Goal: Task Accomplishment & Management: Complete application form

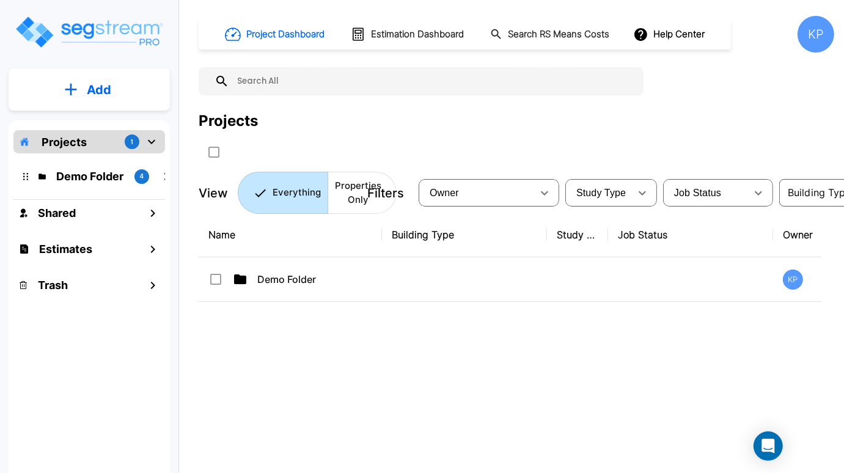
click at [536, 352] on div "Name Building Type Study Type Job Status Owner Last Modified Action Demo Folder…" at bounding box center [510, 359] width 623 height 293
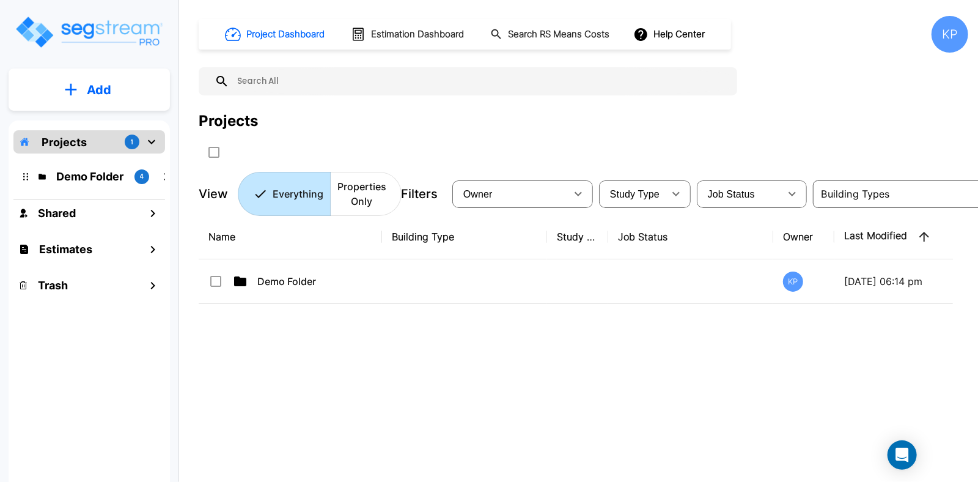
click at [781, 380] on div "Name Building Type Study Type Job Status Owner Last Modified Action Demo Folder…" at bounding box center [576, 364] width 754 height 299
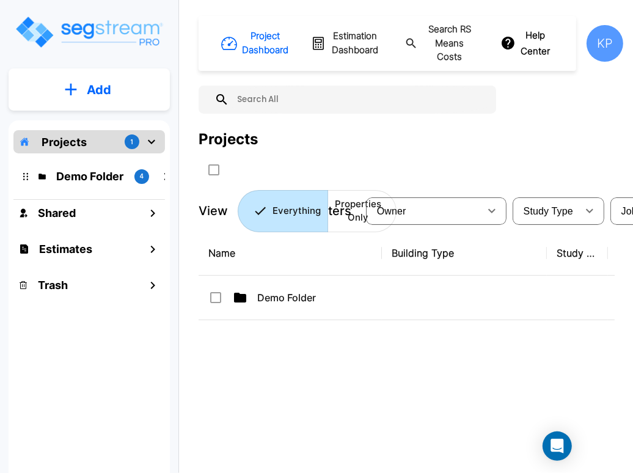
click at [351, 348] on div "Name Building Type Study Type Job Status Owner Last Modified Action Demo Folder…" at bounding box center [407, 377] width 416 height 293
click at [98, 82] on p "Add" at bounding box center [99, 90] width 24 height 18
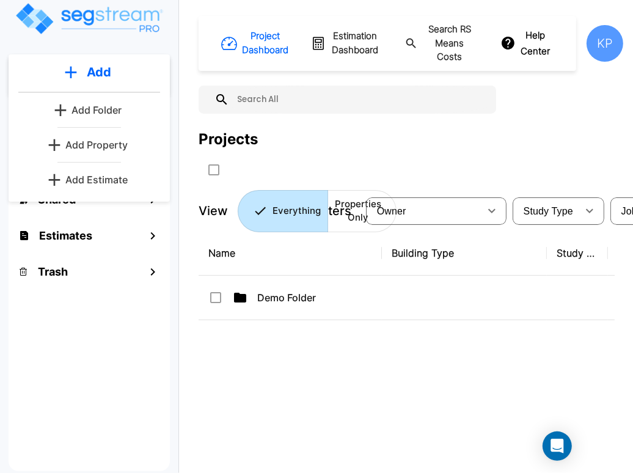
scroll to position [20, 0]
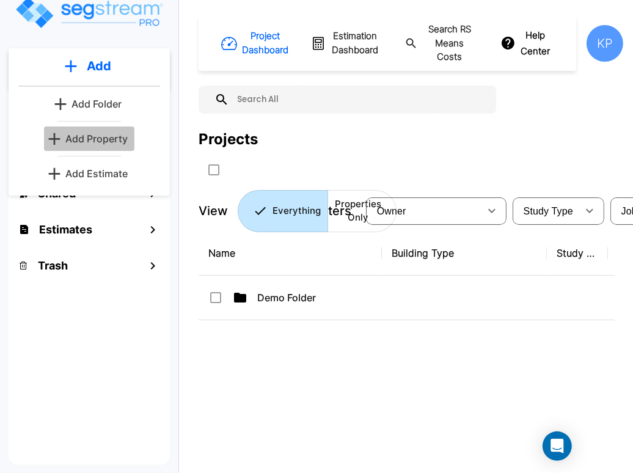
click at [101, 134] on p "Add Property" at bounding box center [96, 138] width 62 height 15
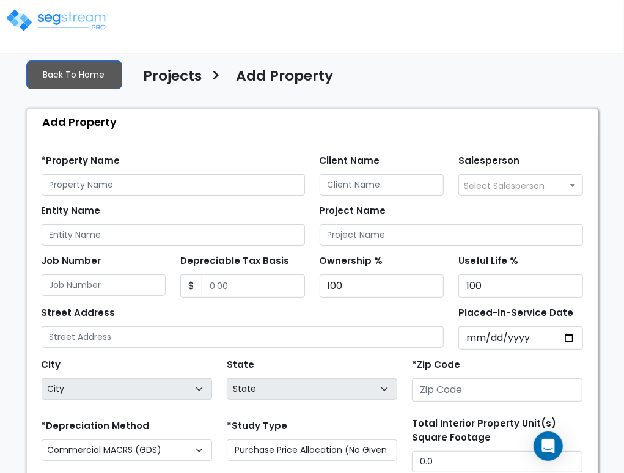
scroll to position [41, 0]
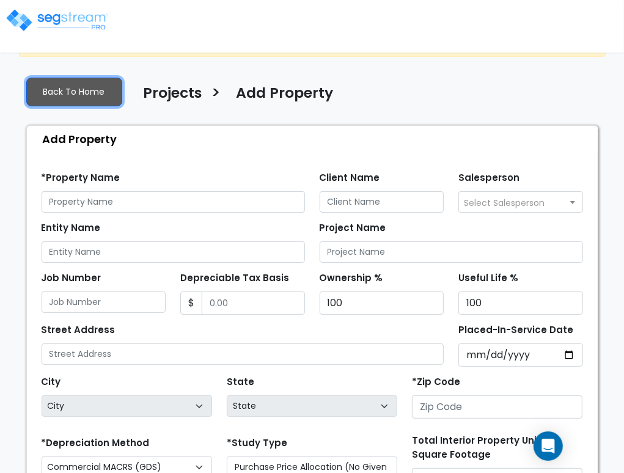
click at [94, 94] on link "Back To Home" at bounding box center [74, 92] width 96 height 29
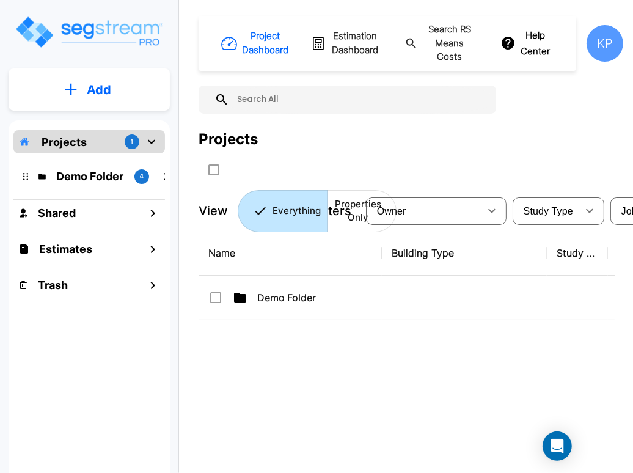
click at [94, 34] on img "mailbox folders" at bounding box center [89, 32] width 150 height 35
click at [81, 92] on button "Add" at bounding box center [89, 89] width 161 height 35
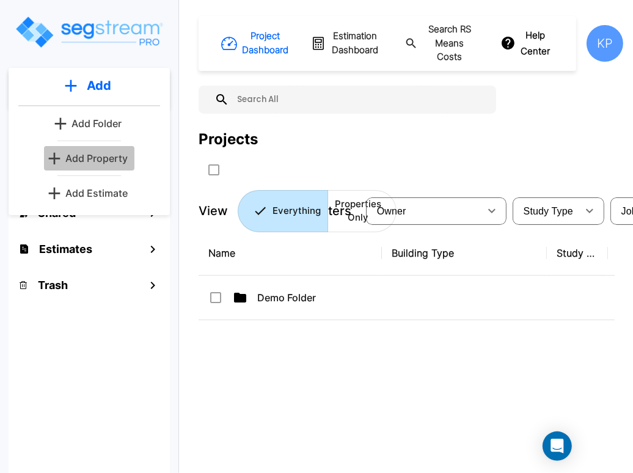
click at [55, 156] on icon "mailbox folders" at bounding box center [55, 158] width 12 height 12
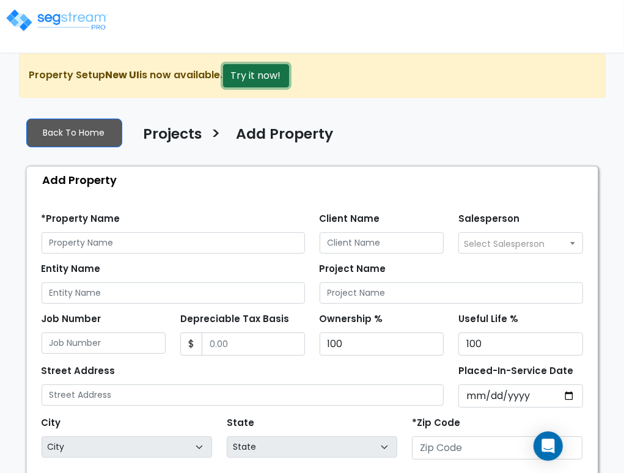
click at [263, 70] on button "Try it now!" at bounding box center [256, 75] width 66 height 23
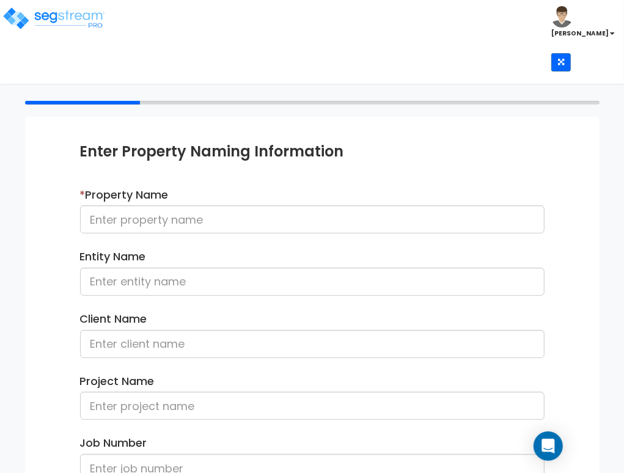
scroll to position [61, 0]
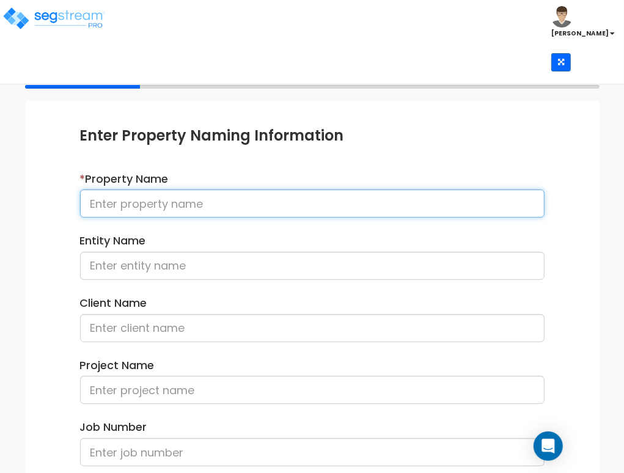
click at [293, 201] on input at bounding box center [312, 203] width 465 height 28
paste input "6412 Tupelo Dr"
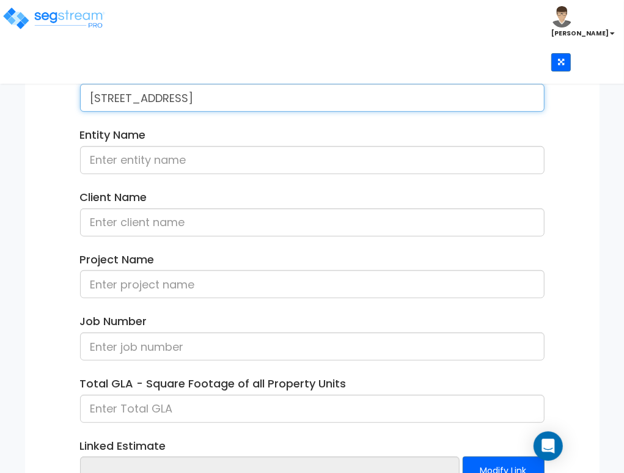
scroll to position [257, 0]
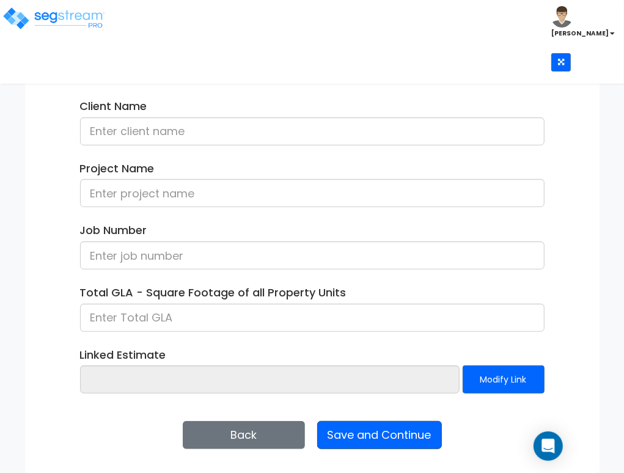
type input "6412 Tupelo Dr"
click at [340, 435] on button "Save and Continue" at bounding box center [379, 435] width 125 height 28
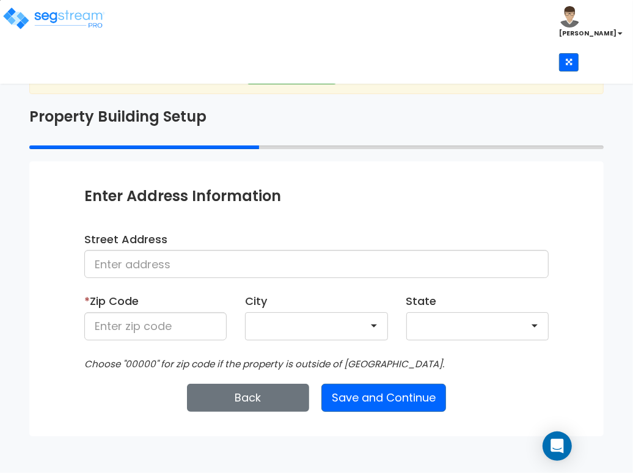
drag, startPoint x: 229, startPoint y: 329, endPoint x: 218, endPoint y: 334, distance: 12.0
click at [229, 329] on div "* Zip Code" at bounding box center [155, 321] width 161 height 56
click at [212, 331] on input at bounding box center [155, 326] width 142 height 28
paste input "95621"
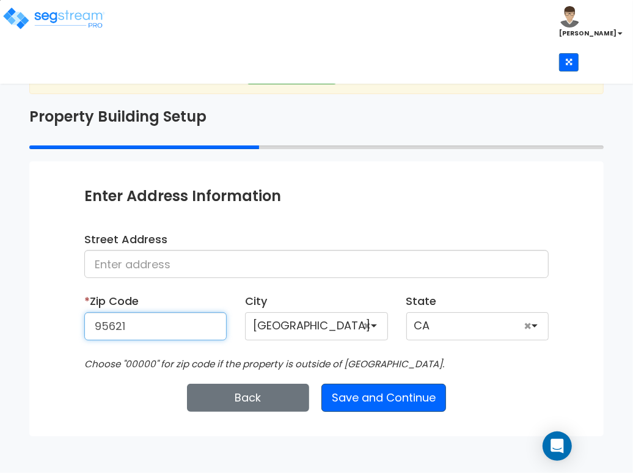
type input "95621"
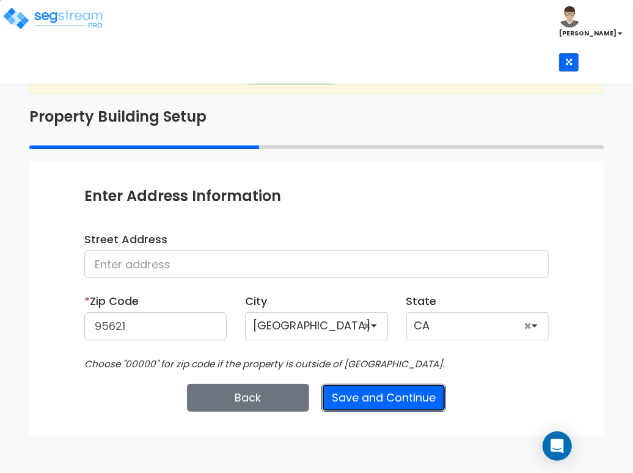
click at [355, 400] on button "Save and Continue" at bounding box center [384, 398] width 125 height 28
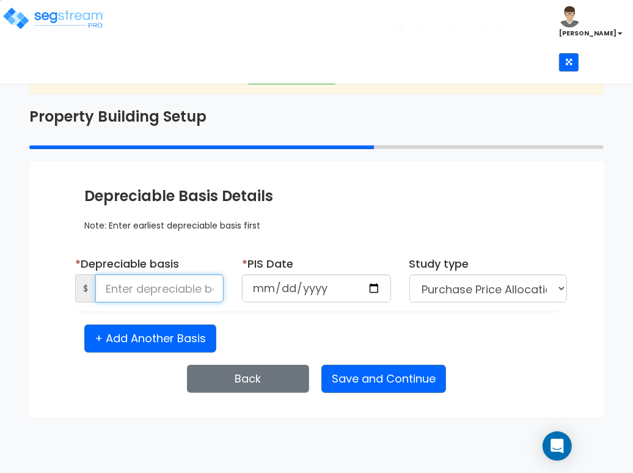
click at [115, 293] on input at bounding box center [159, 288] width 128 height 28
click at [174, 287] on input at bounding box center [159, 288] width 128 height 28
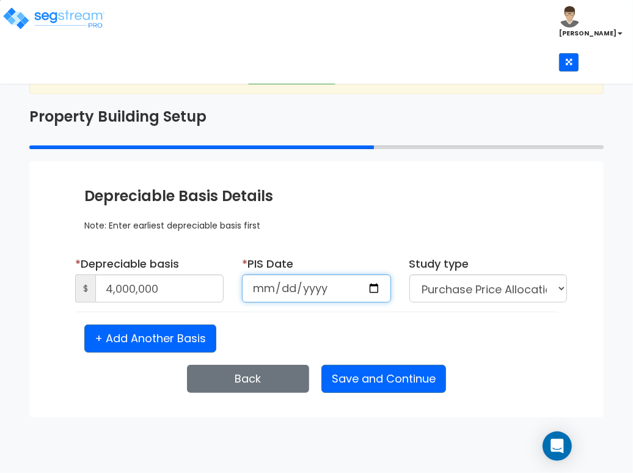
click at [263, 287] on input "date" at bounding box center [316, 288] width 149 height 28
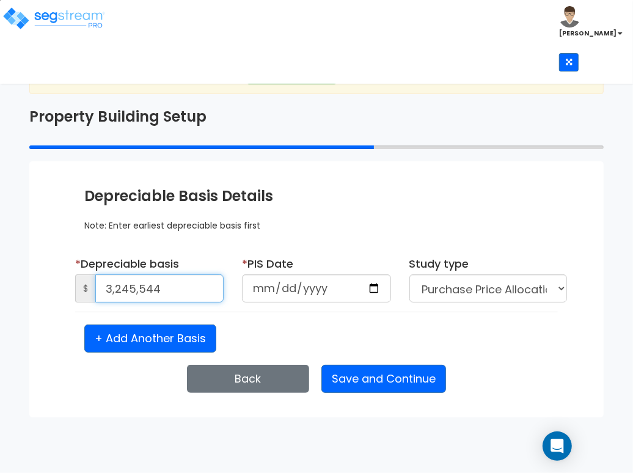
type input "3,245,544"
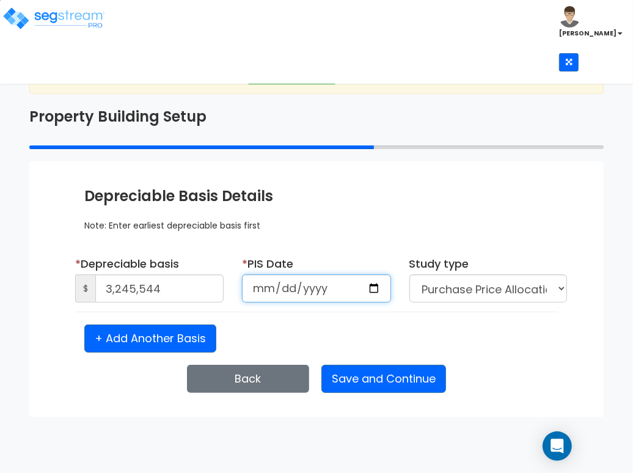
click at [262, 292] on input "date" at bounding box center [316, 288] width 149 height 28
click at [256, 292] on input "date" at bounding box center [316, 288] width 149 height 28
type input "2022-06-23"
click at [307, 342] on div "+ Add Another Basis" at bounding box center [316, 339] width 483 height 28
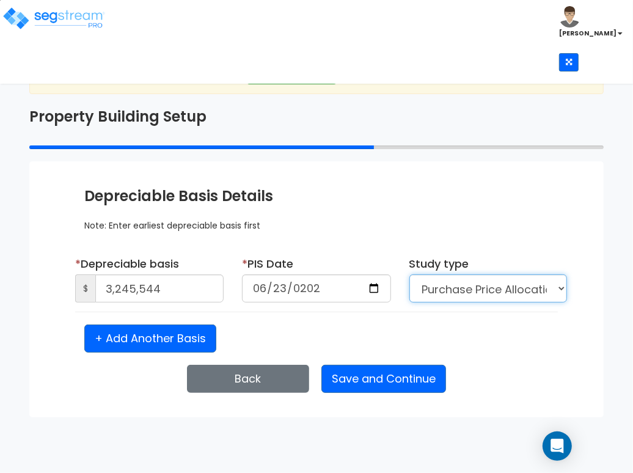
click at [509, 290] on select "Purchase Price Allocation (No Given Costs) New Construction / Reno / TI's (Give…" at bounding box center [489, 288] width 158 height 28
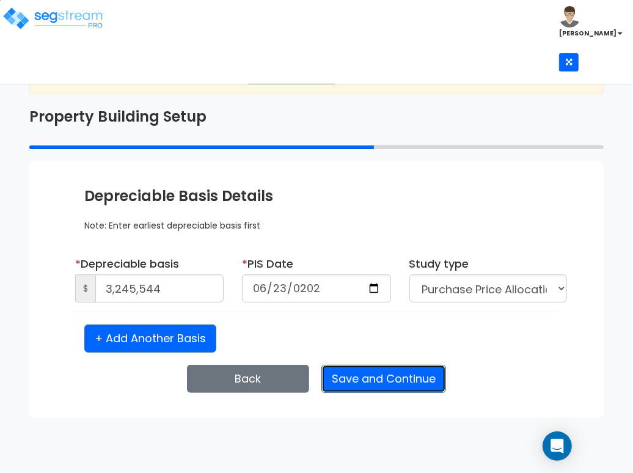
click at [388, 381] on button "Save and Continue" at bounding box center [384, 379] width 125 height 28
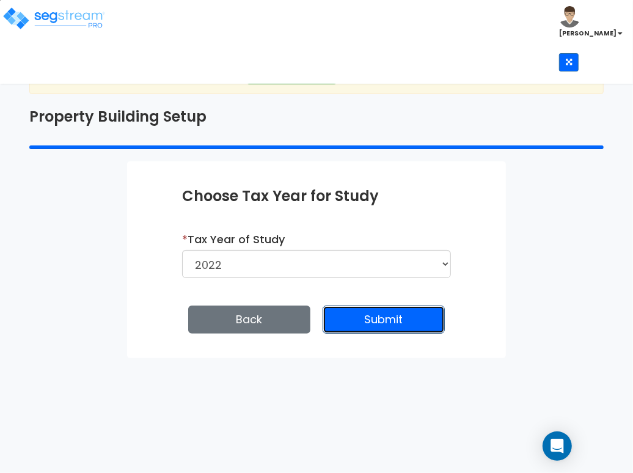
click at [384, 321] on button "Submit" at bounding box center [384, 320] width 122 height 28
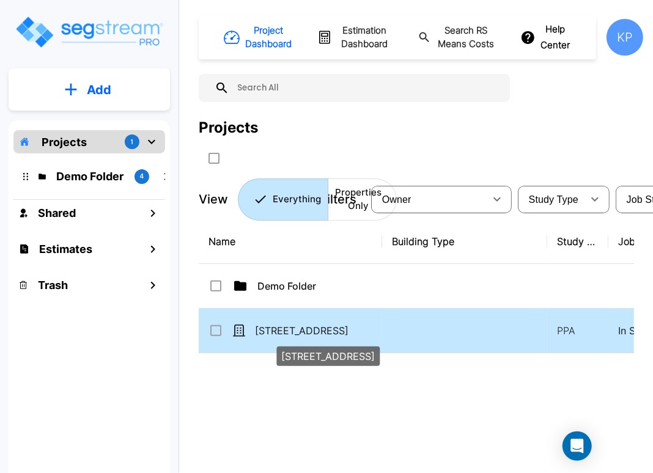
click at [288, 324] on p "[STREET_ADDRESS]" at bounding box center [316, 330] width 122 height 15
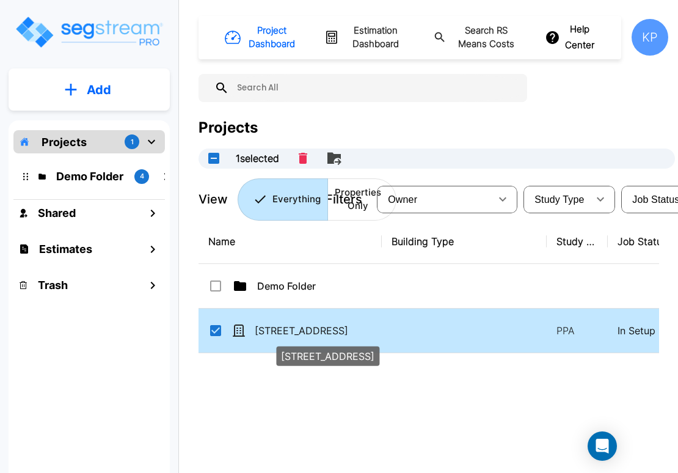
click at [281, 329] on p "6412 Tupelo Dr" at bounding box center [316, 330] width 122 height 15
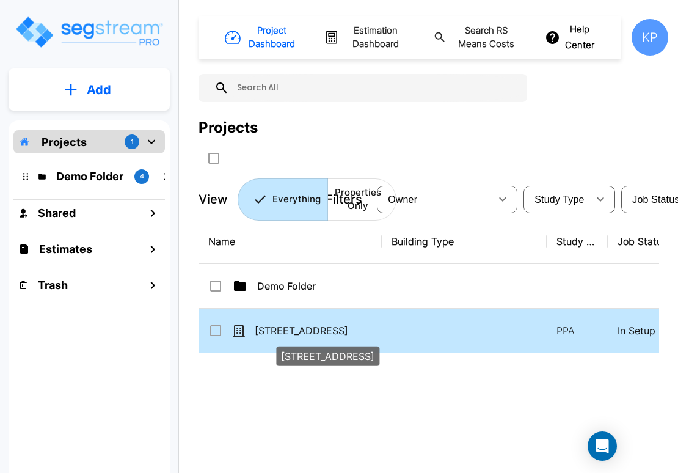
click at [281, 329] on p "[STREET_ADDRESS]" at bounding box center [316, 330] width 122 height 15
checkbox input "true"
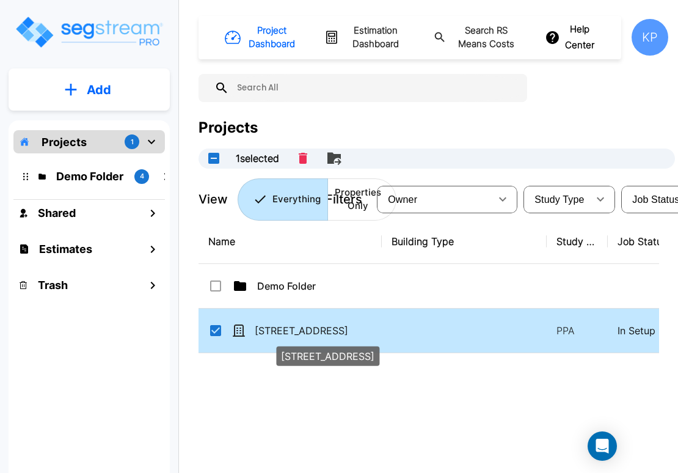
click at [281, 329] on p "[STREET_ADDRESS]" at bounding box center [316, 330] width 122 height 15
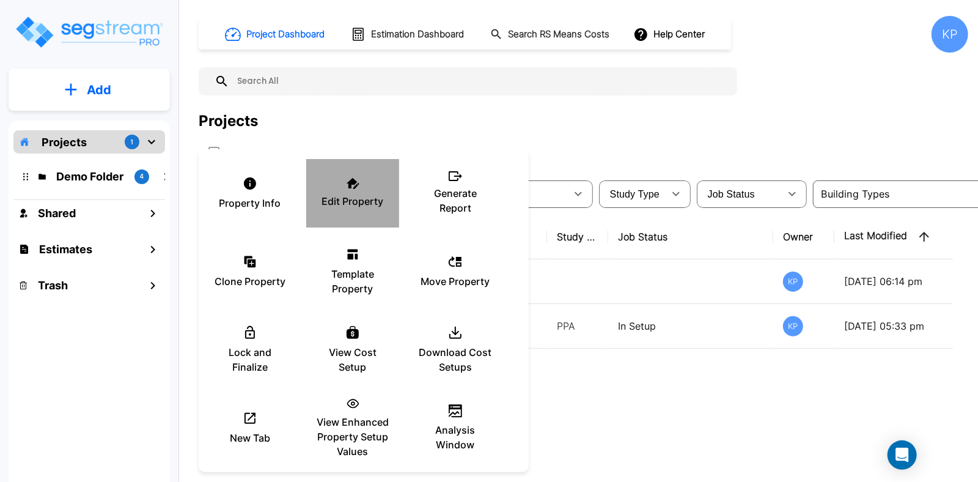
click at [356, 196] on p "Edit Property" at bounding box center [353, 201] width 62 height 15
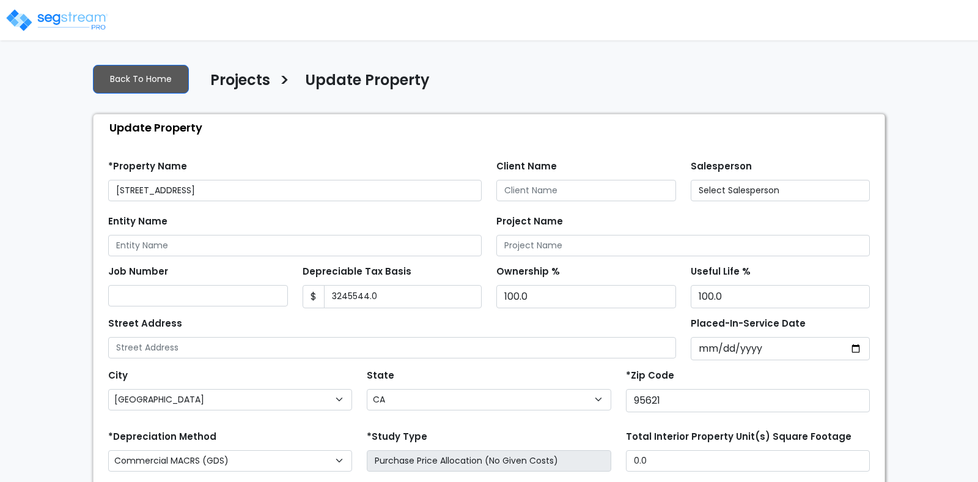
select select "CA"
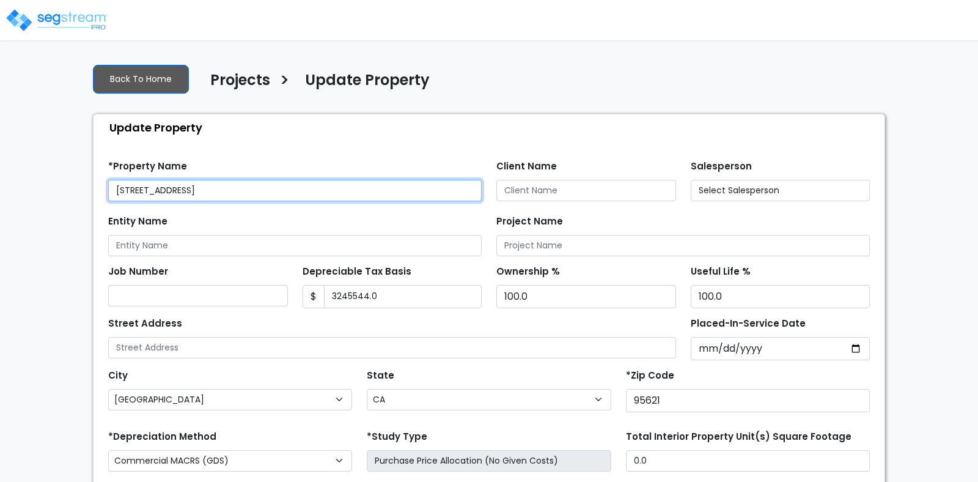
type input "3,245,544.0"
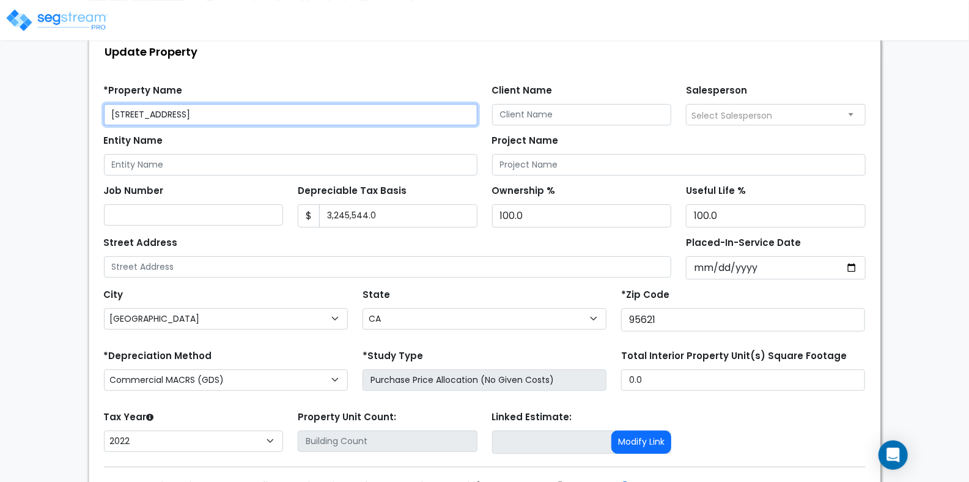
scroll to position [122, 0]
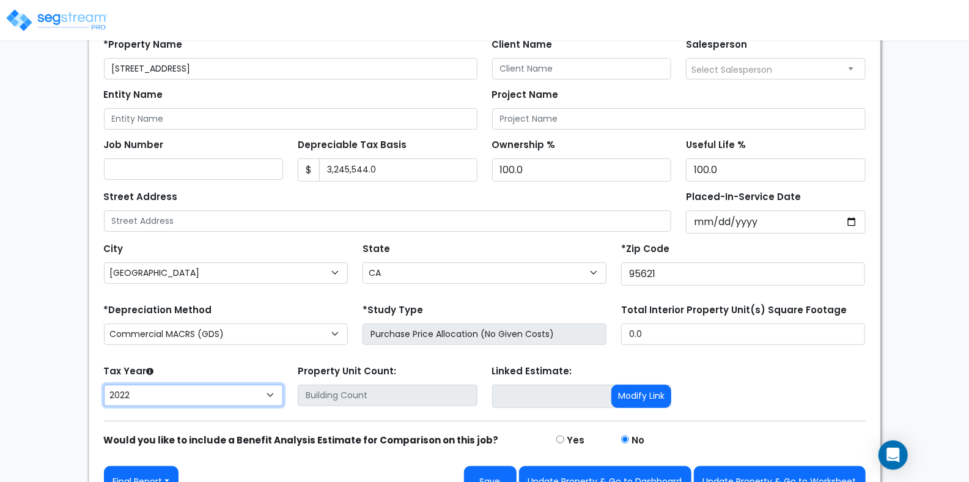
click at [163, 392] on select "2026 2025 2024 2023 2022" at bounding box center [194, 394] width 180 height 21
select select "2024"
click at [104, 384] on select "2026 2025 2024 2023 2022" at bounding box center [194, 394] width 180 height 21
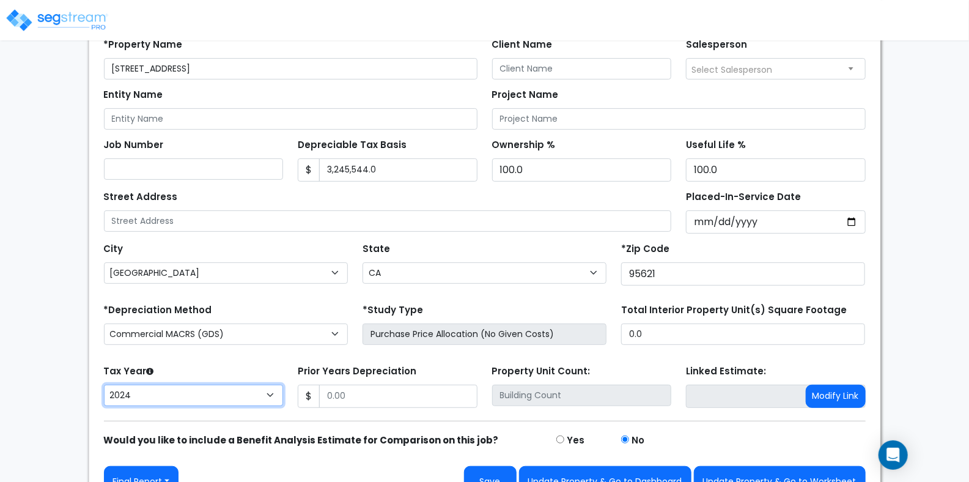
scroll to position [145, 0]
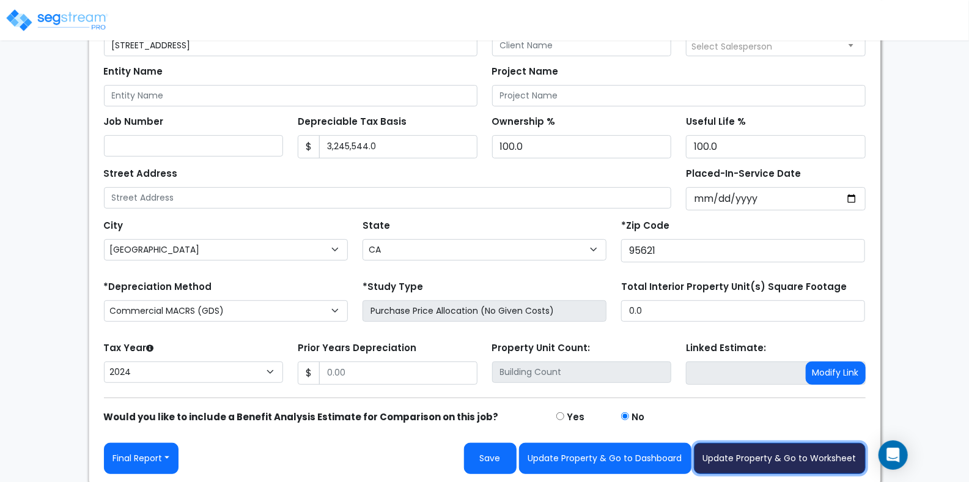
drag, startPoint x: 792, startPoint y: 461, endPoint x: 5, endPoint y: 286, distance: 805.9
click at [792, 461] on button "Update Property & Go to Worksheet" at bounding box center [780, 458] width 172 height 31
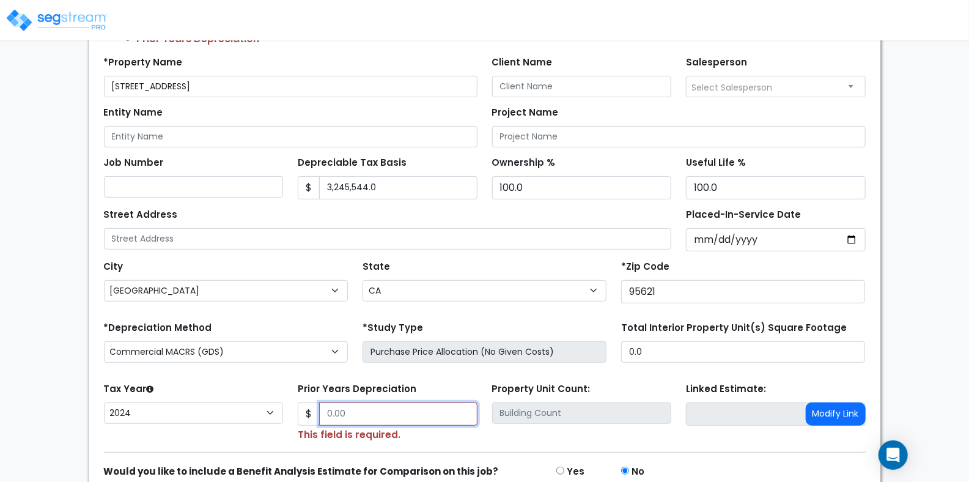
scroll to position [186, 0]
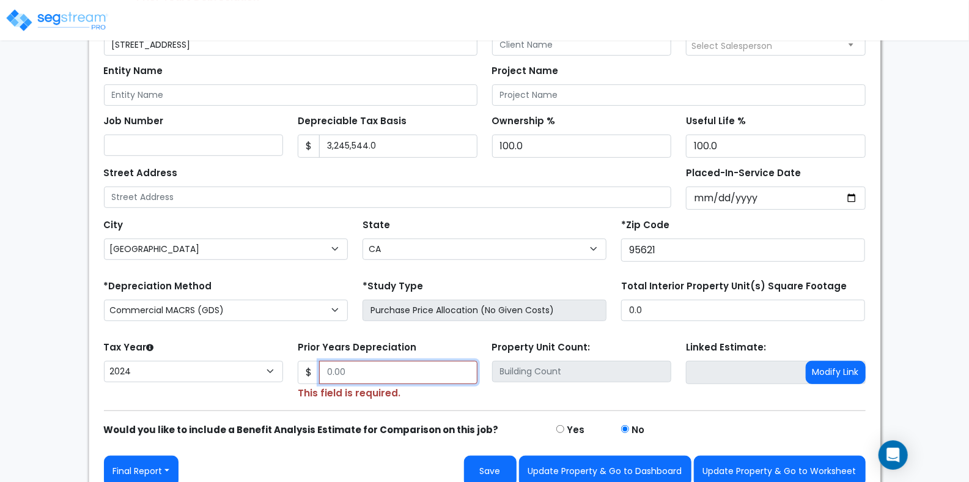
click at [384, 370] on input "Prior Years Depreciation" at bounding box center [398, 372] width 158 height 23
type input "1"
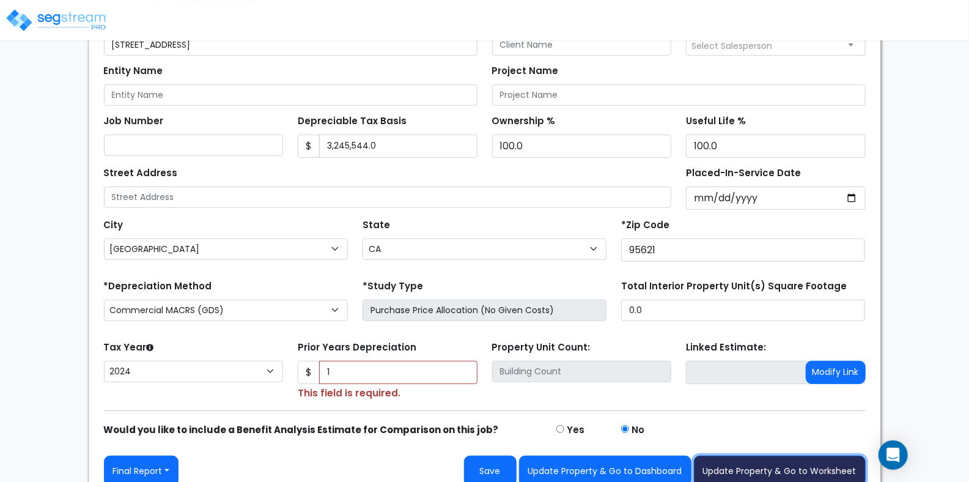
click at [720, 474] on button "Update Property & Go to Worksheet" at bounding box center [780, 470] width 172 height 31
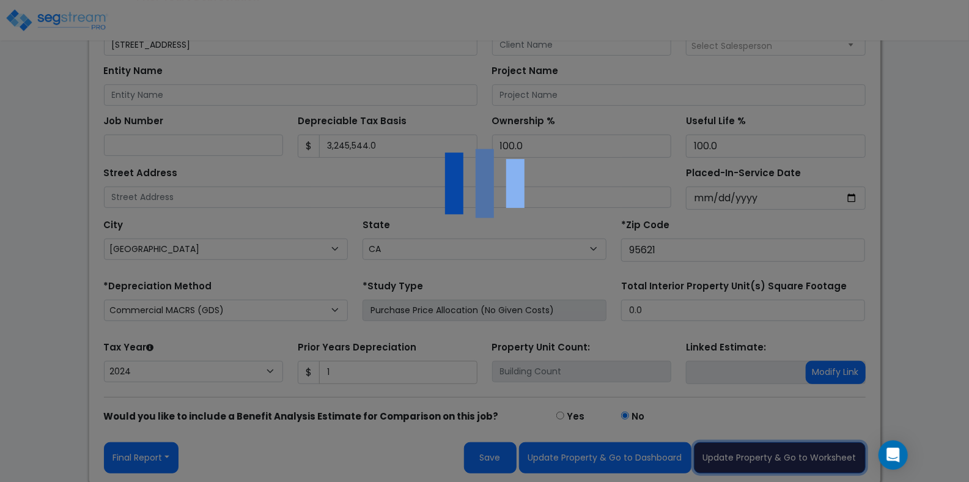
scroll to position [186, 0]
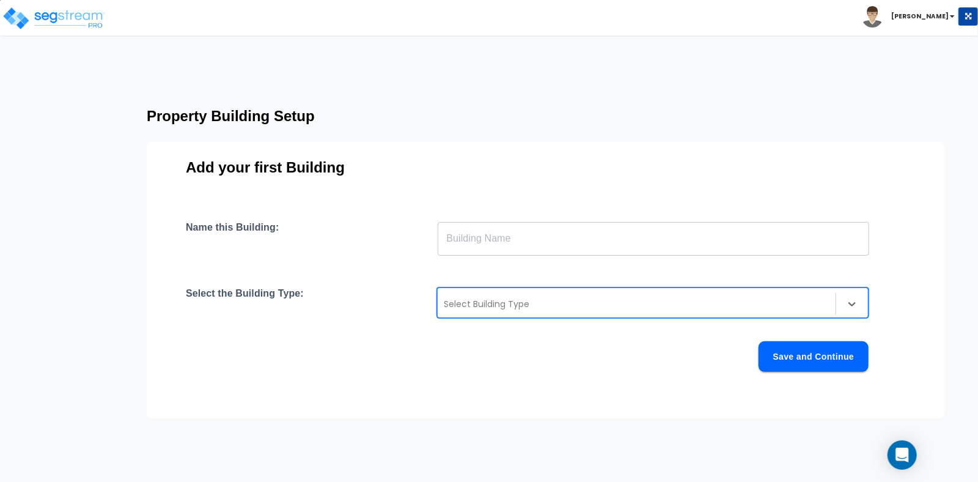
click at [682, 302] on div at bounding box center [637, 303] width 386 height 15
click at [903, 292] on div "Select the Building Type: Select Building Type" at bounding box center [545, 302] width 719 height 31
click at [578, 312] on div "Select Building Type" at bounding box center [637, 304] width 398 height 20
click at [932, 324] on div "Add your first Building Name this Building: ​ Select the Building Type: Select …" at bounding box center [546, 280] width 798 height 276
click at [533, 315] on div "Select Building Type" at bounding box center [653, 302] width 432 height 31
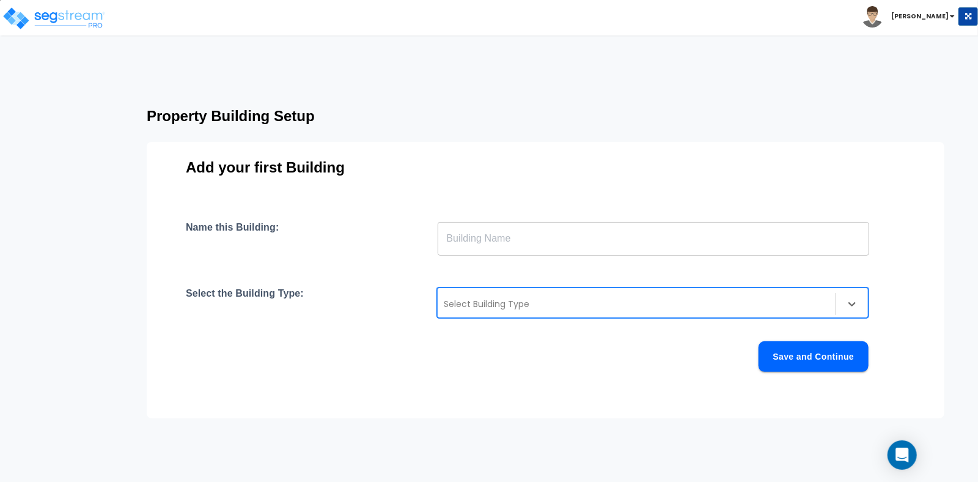
click at [904, 222] on div "Name this Building: ​" at bounding box center [545, 238] width 719 height 34
click at [750, 299] on div at bounding box center [637, 303] width 386 height 15
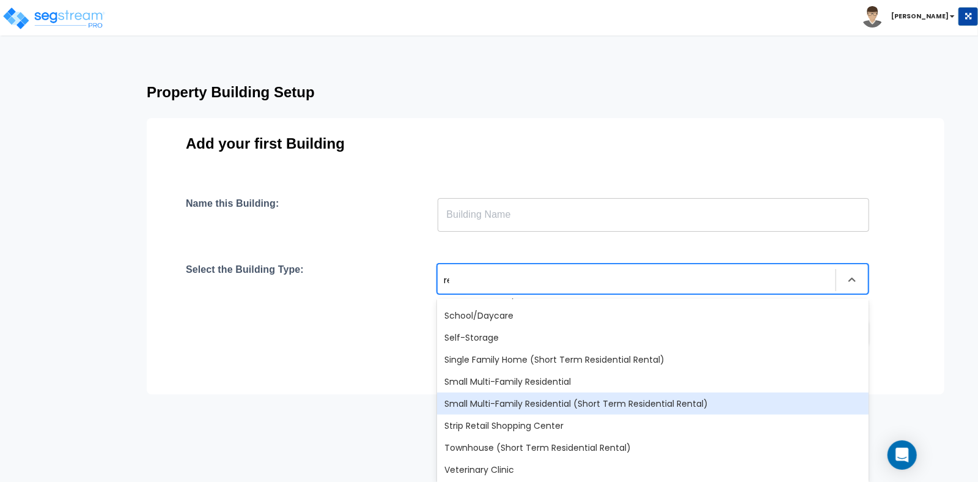
scroll to position [305, 0]
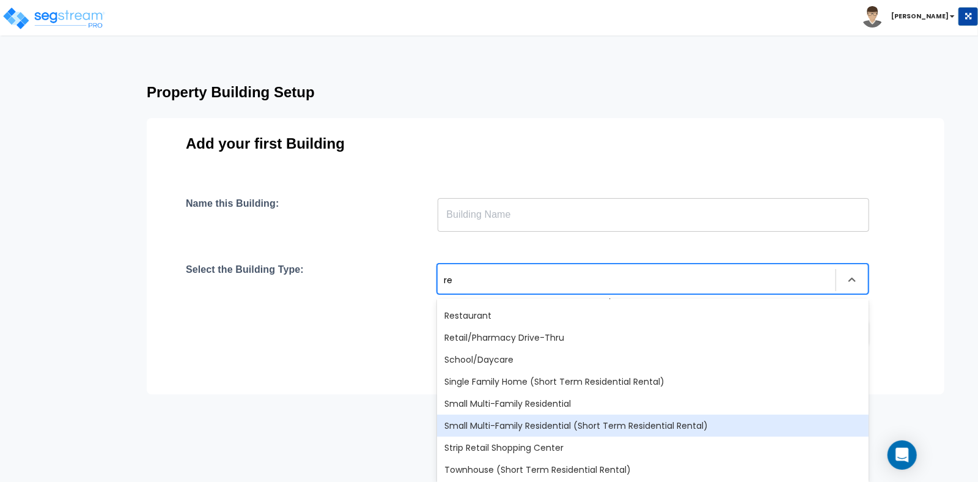
type input "ret"
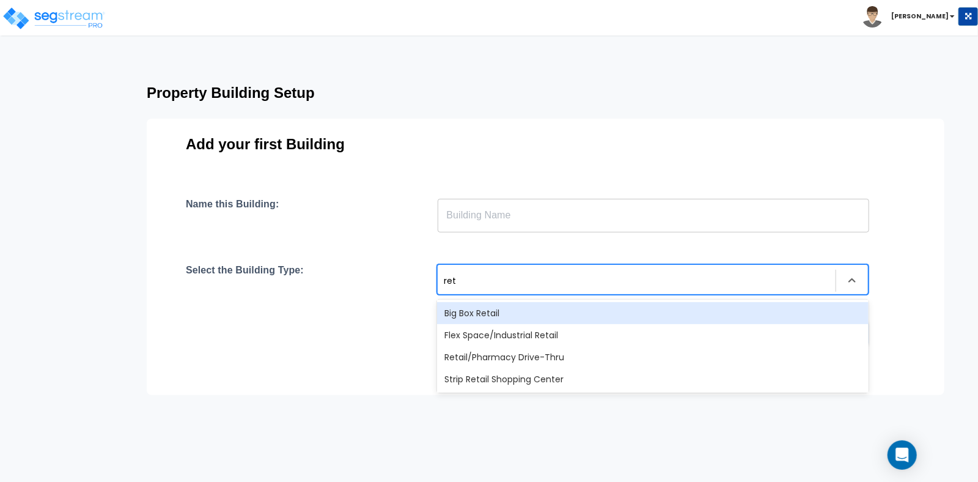
scroll to position [0, 0]
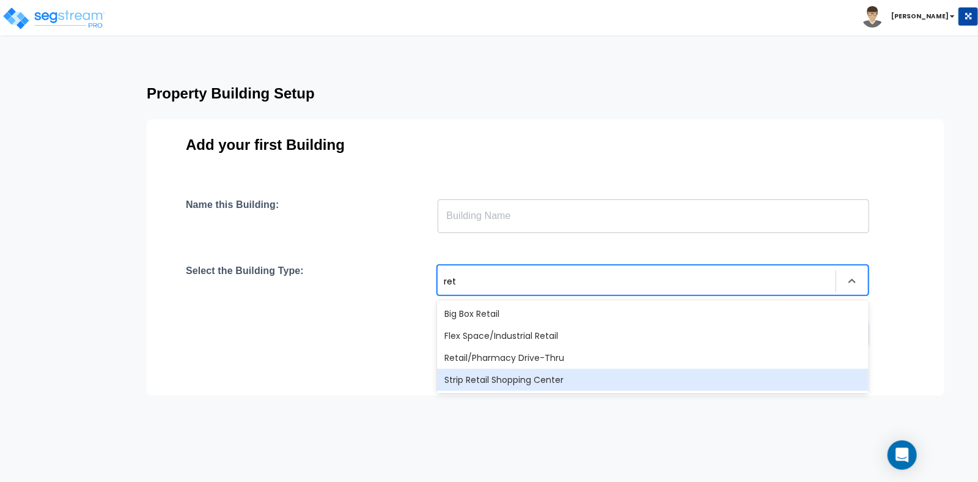
click at [481, 383] on div "Strip Retail Shopping Center" at bounding box center [653, 380] width 432 height 22
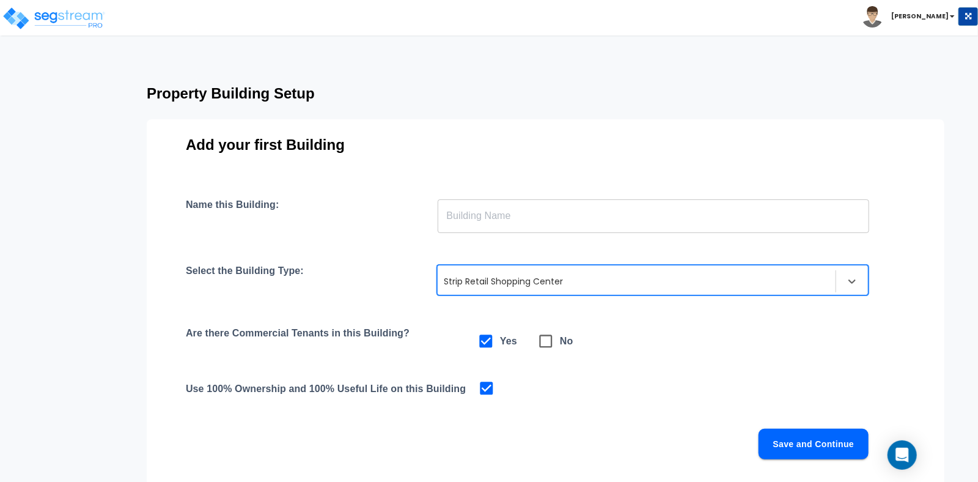
click at [810, 441] on button "Save and Continue" at bounding box center [814, 443] width 110 height 31
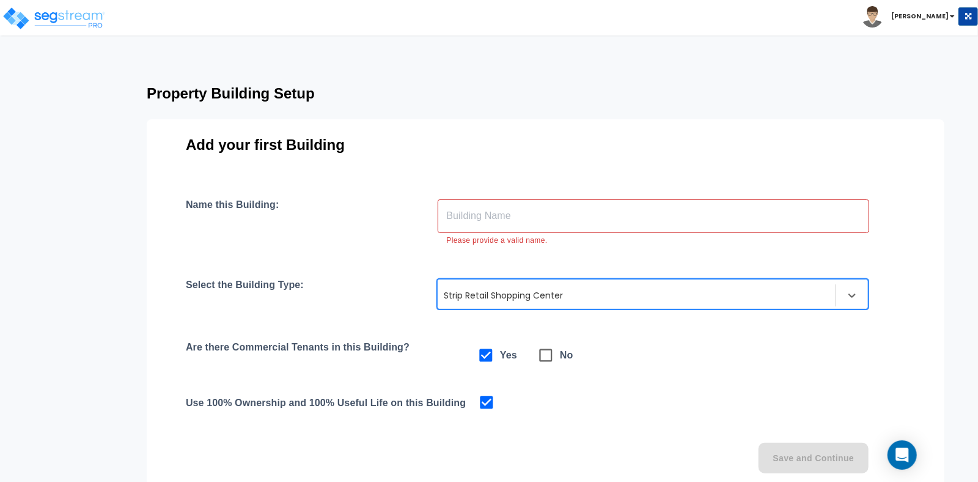
click at [515, 210] on input "text" at bounding box center [654, 216] width 432 height 34
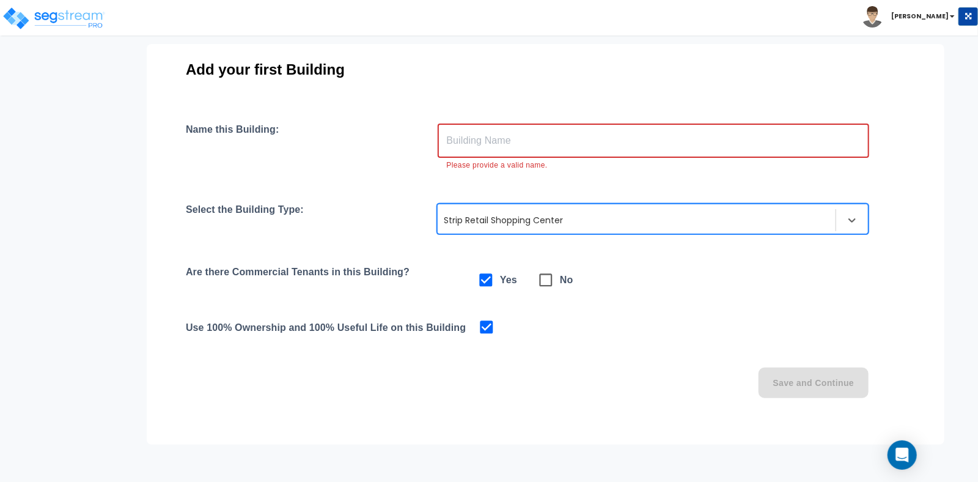
scroll to position [141, 0]
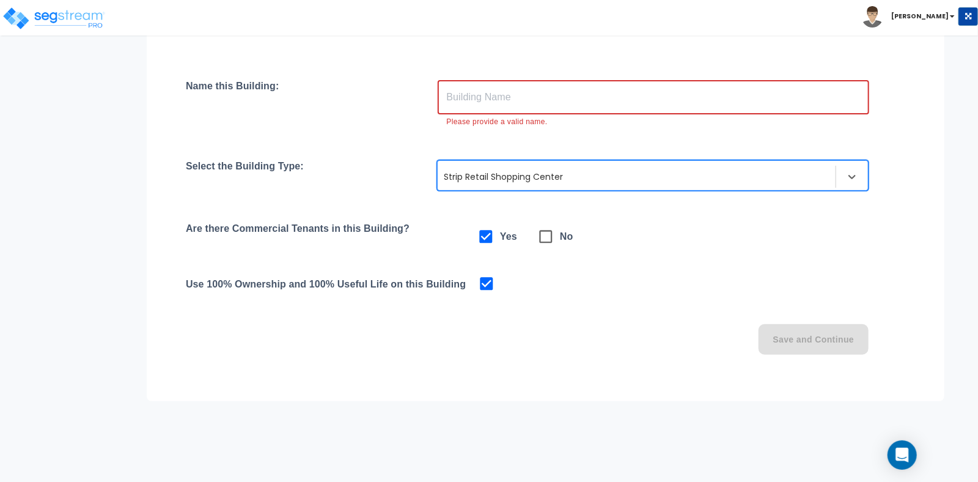
click at [489, 100] on input "text" at bounding box center [654, 97] width 432 height 34
click at [672, 98] on input "text" at bounding box center [654, 97] width 432 height 34
paste input "[STREET_ADDRESS]"
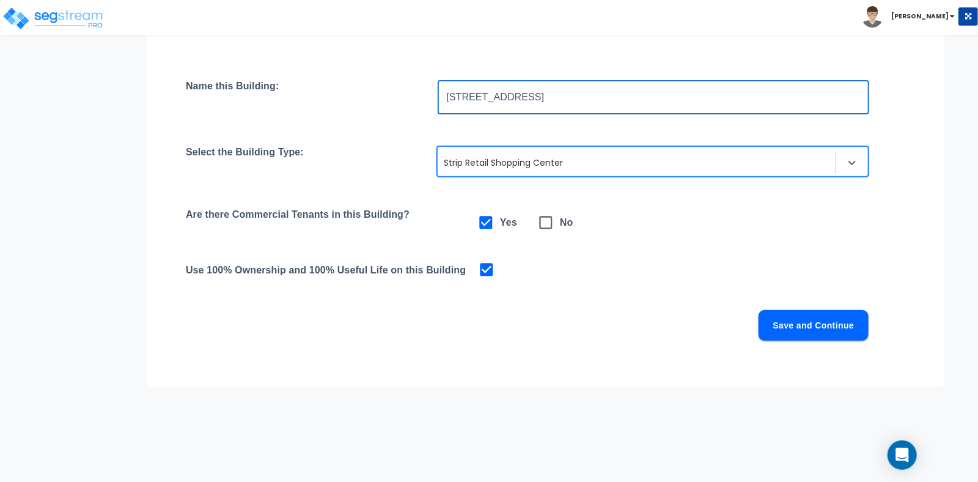
type input "[STREET_ADDRESS]"
click at [800, 329] on button "Save and Continue" at bounding box center [814, 325] width 110 height 31
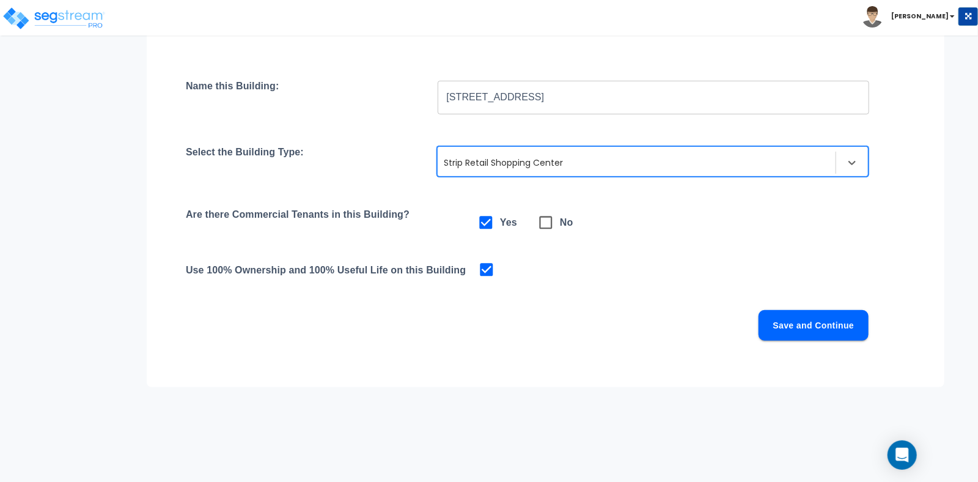
scroll to position [51, 0]
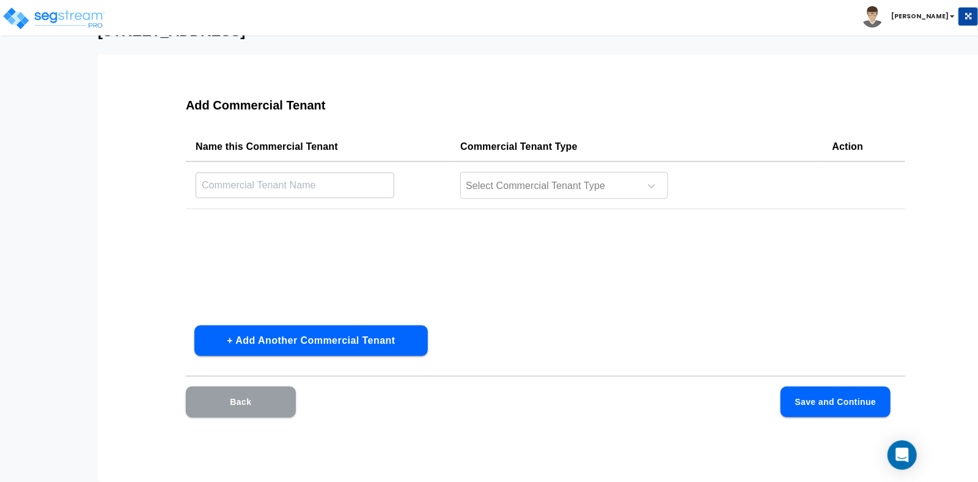
click at [252, 410] on button "Back" at bounding box center [241, 401] width 110 height 31
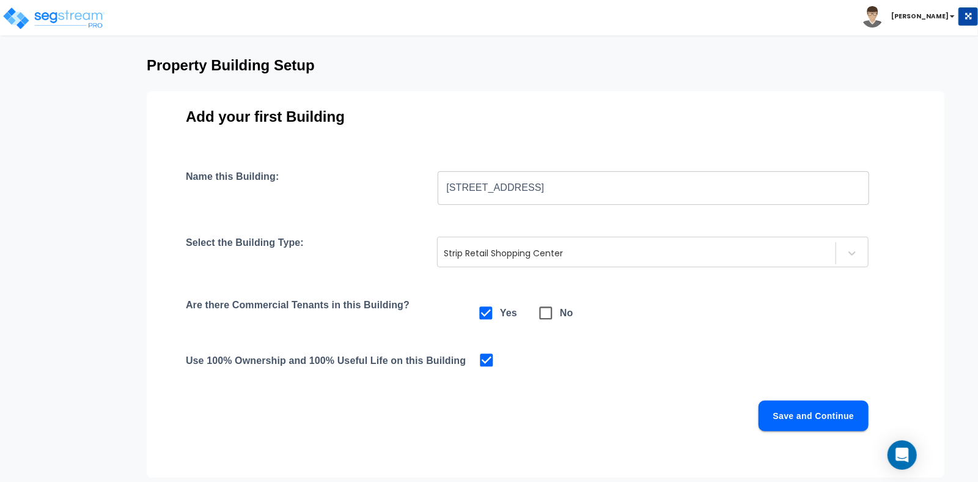
scroll to position [75, 0]
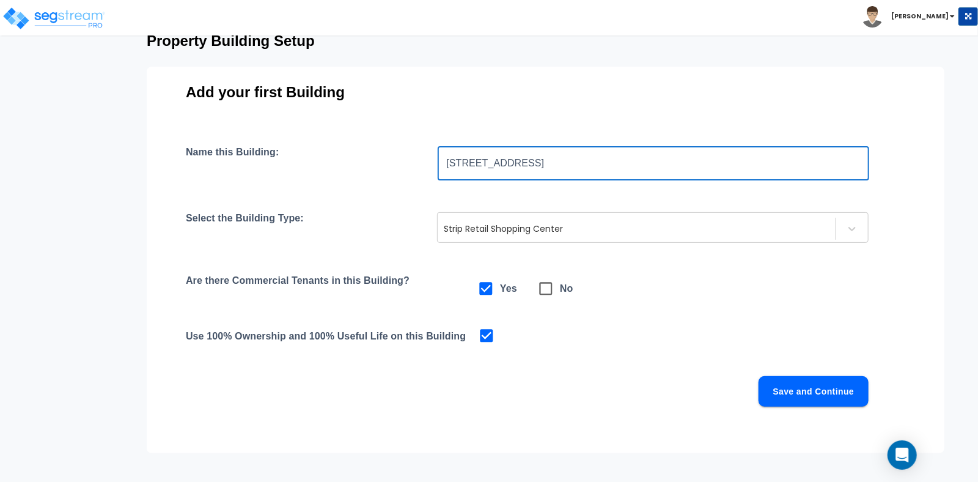
drag, startPoint x: 562, startPoint y: 156, endPoint x: 435, endPoint y: 163, distance: 127.9
click at [435, 163] on div "Name this Building: [STREET_ADDRESS] ​" at bounding box center [545, 163] width 719 height 34
paste input "Antelope 80 Plaza"
type input "Antelope 80 Plaza"
click at [850, 399] on button "Save and Continue" at bounding box center [814, 391] width 110 height 31
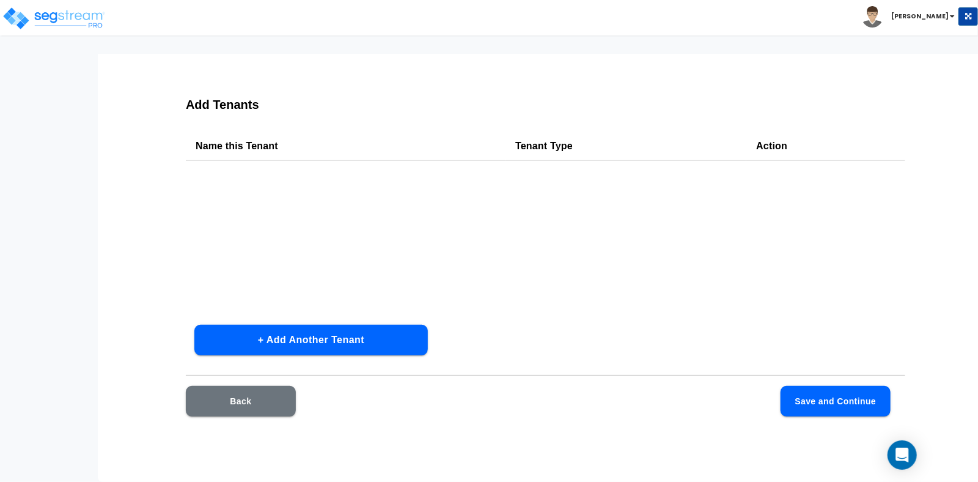
scroll to position [51, 0]
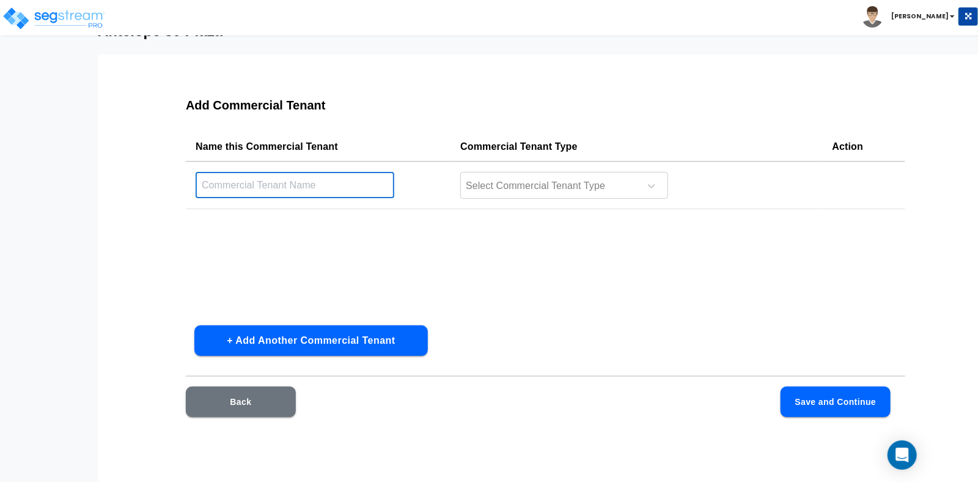
click at [255, 189] on input "text" at bounding box center [295, 185] width 199 height 26
click at [274, 190] on input "text" at bounding box center [295, 185] width 199 height 26
click at [269, 185] on input "text" at bounding box center [295, 185] width 199 height 26
click at [757, 286] on div "Name this Commercial Tenant Commercial Tenant Type Action ​ Select Commercial T…" at bounding box center [545, 223] width 719 height 183
click at [280, 196] on input "text" at bounding box center [295, 185] width 199 height 26
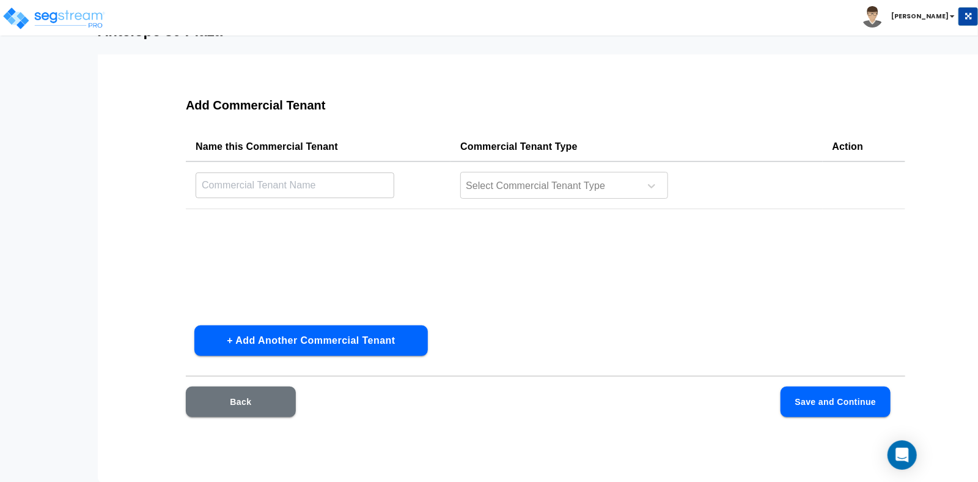
click at [273, 189] on input "text" at bounding box center [295, 185] width 199 height 26
paste input "Smash [GEOGRAPHIC_DATA]"
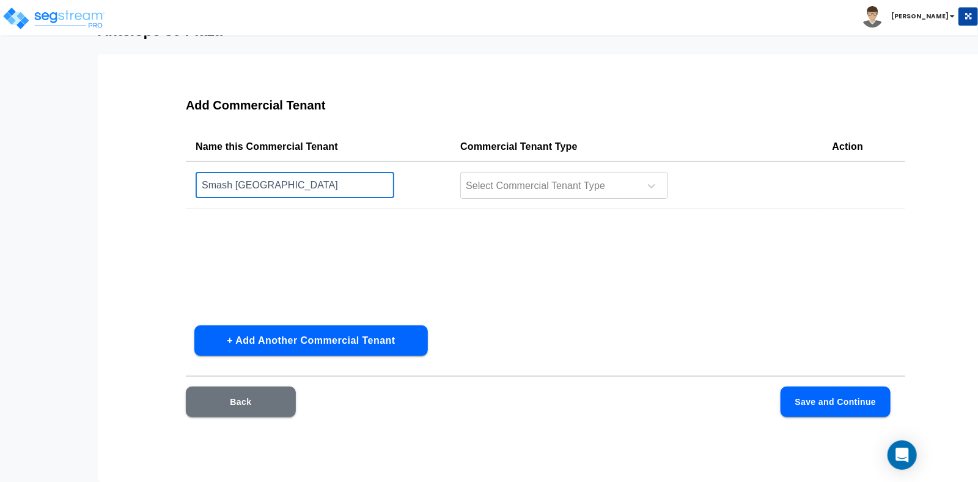
type input "Smash [GEOGRAPHIC_DATA]"
click at [254, 222] on div "Name this Commercial Tenant Commercial Tenant Type Action Smash [GEOGRAPHIC_DAT…" at bounding box center [545, 223] width 719 height 183
click at [490, 189] on div at bounding box center [548, 186] width 167 height 17
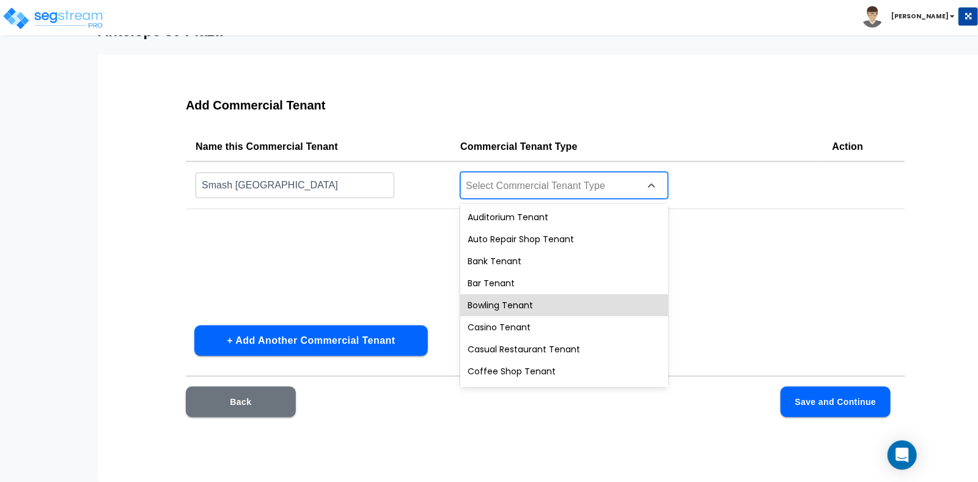
click at [598, 187] on div at bounding box center [548, 186] width 167 height 17
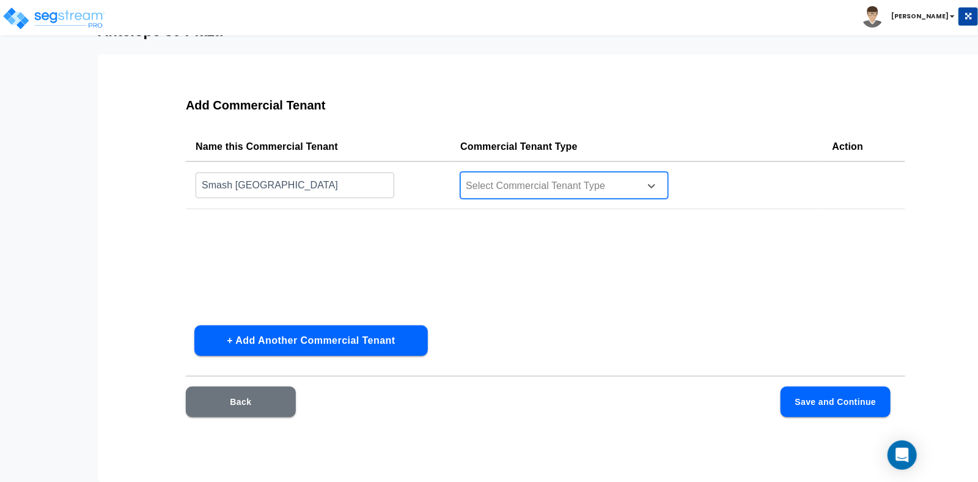
click at [599, 188] on div at bounding box center [548, 186] width 167 height 17
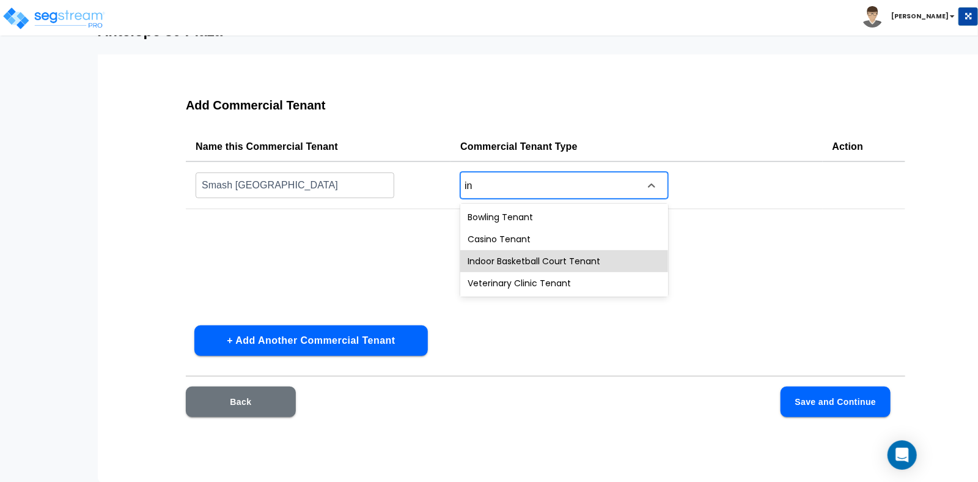
type input "i"
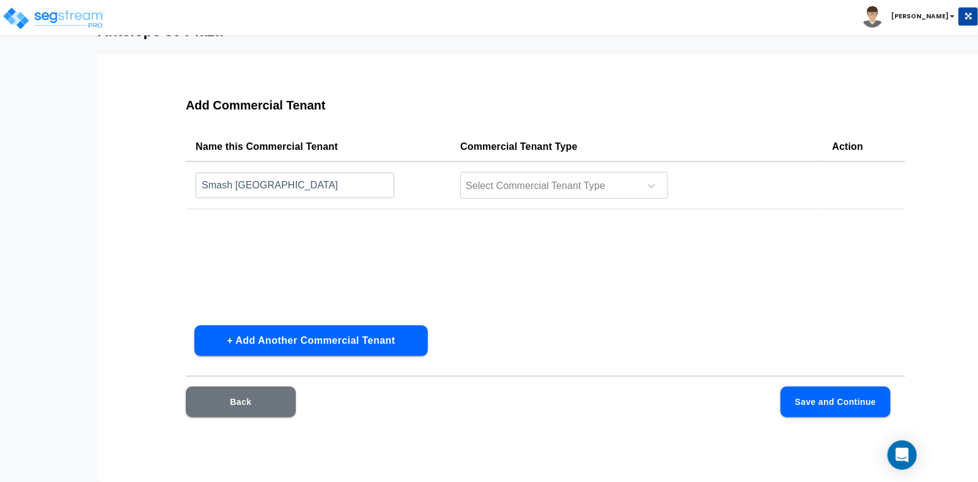
click at [425, 243] on div "Name this Commercial Tenant Commercial Tenant Type Action Smash [GEOGRAPHIC_DAT…" at bounding box center [545, 223] width 719 height 183
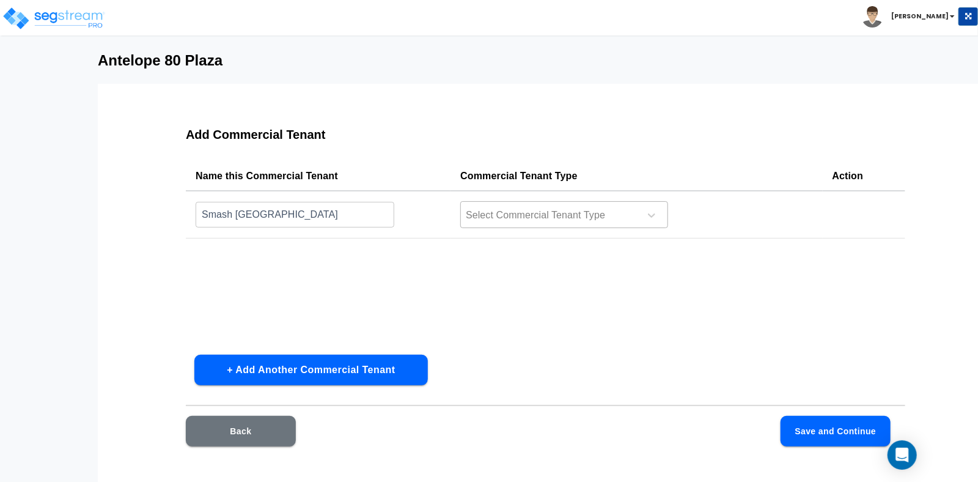
scroll to position [0, 0]
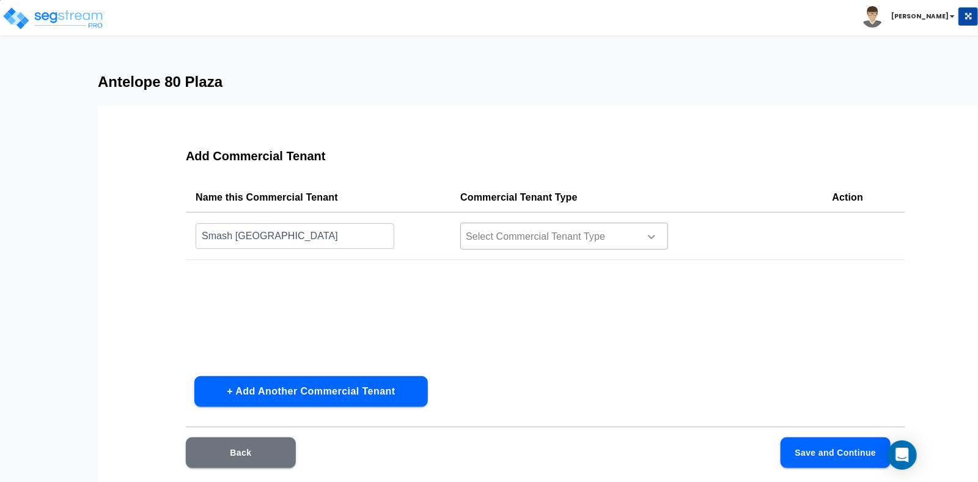
click at [652, 238] on icon at bounding box center [651, 236] width 12 height 12
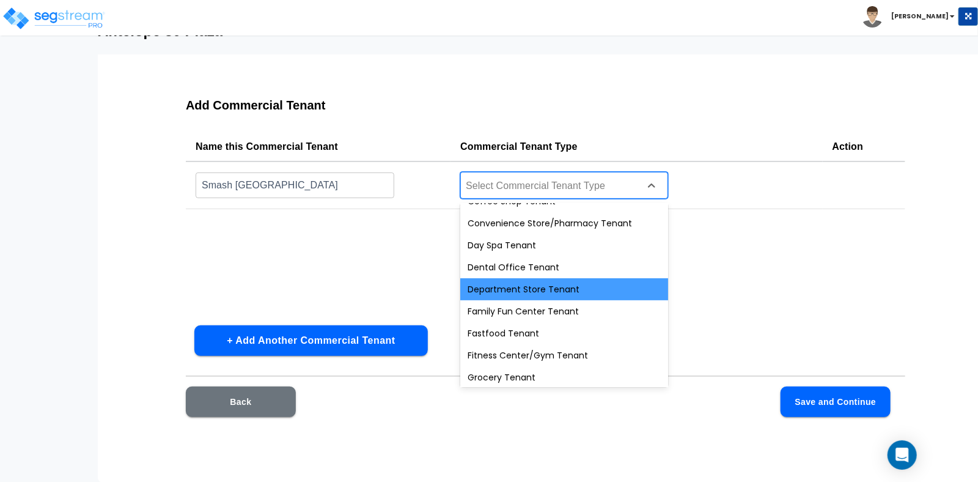
scroll to position [193, 0]
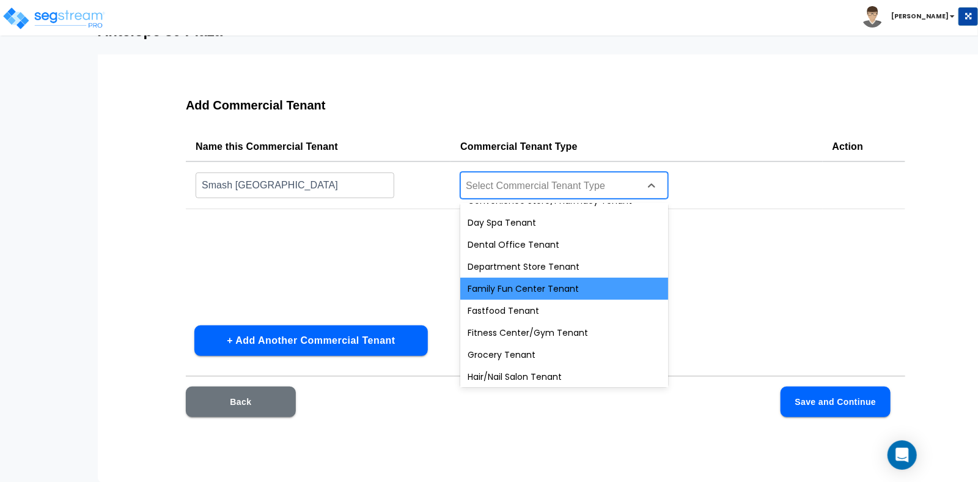
click at [507, 292] on div "Family Fun Center Tenant" at bounding box center [564, 289] width 208 height 22
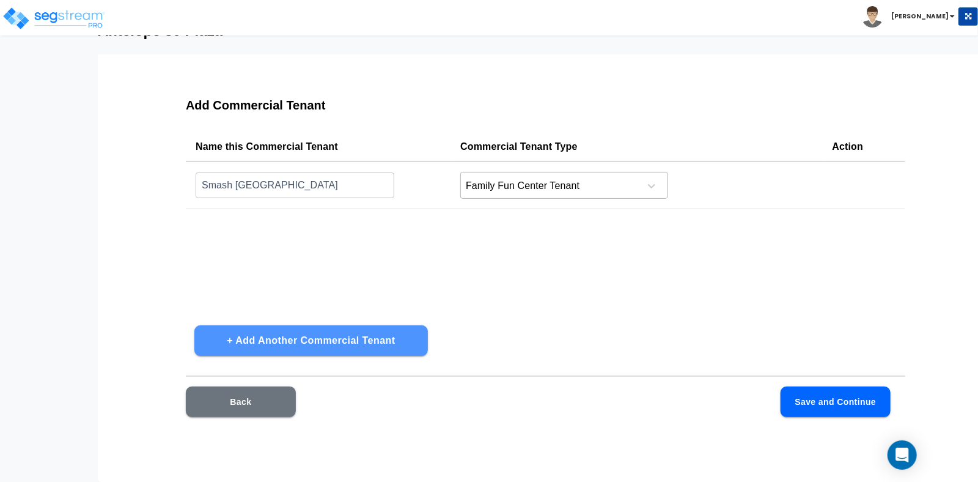
click at [282, 338] on button "+ Add Another Commercial Tenant" at bounding box center [310, 340] width 233 height 31
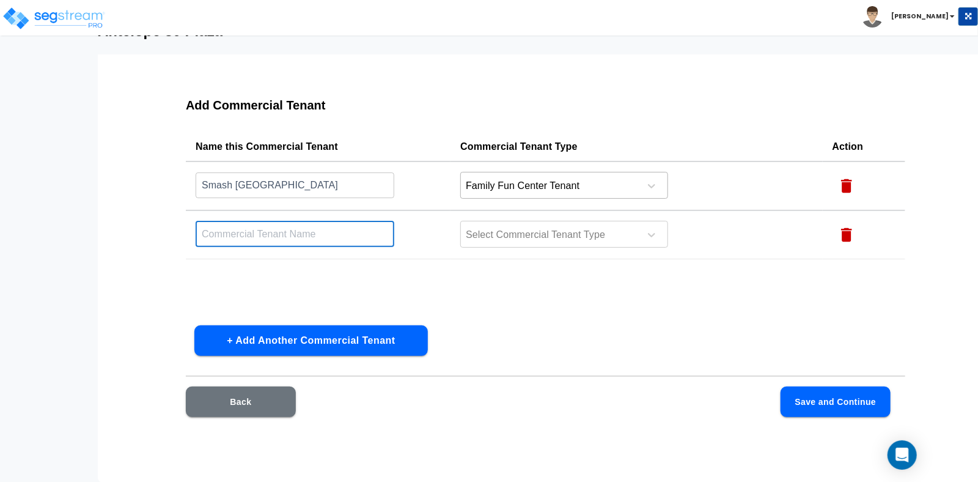
click at [269, 241] on input "text" at bounding box center [295, 234] width 199 height 26
paste input "New Love Ministries"
type input "New Love Ministries"
click at [275, 344] on button "+ Add Another Commercial Tenant" at bounding box center [310, 340] width 233 height 31
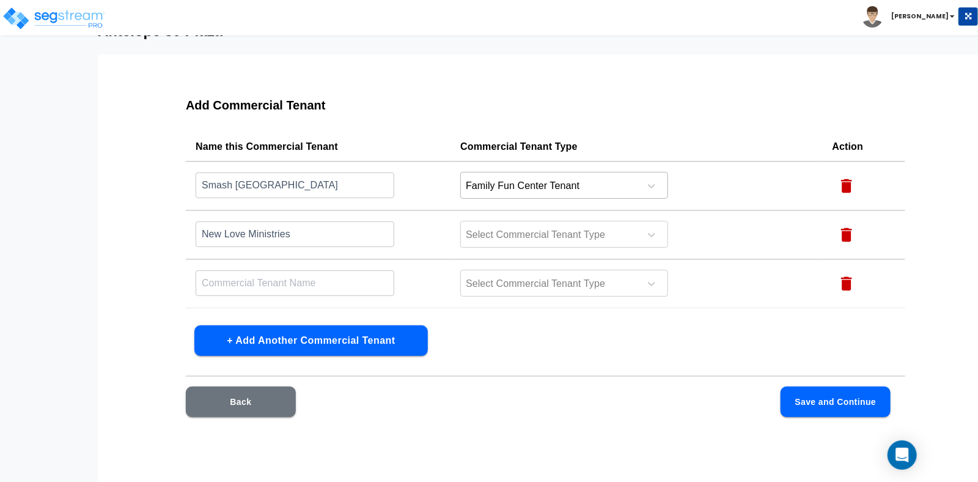
click at [238, 198] on input "text" at bounding box center [295, 185] width 199 height 26
paste input "Green Thumb Hydroponics"
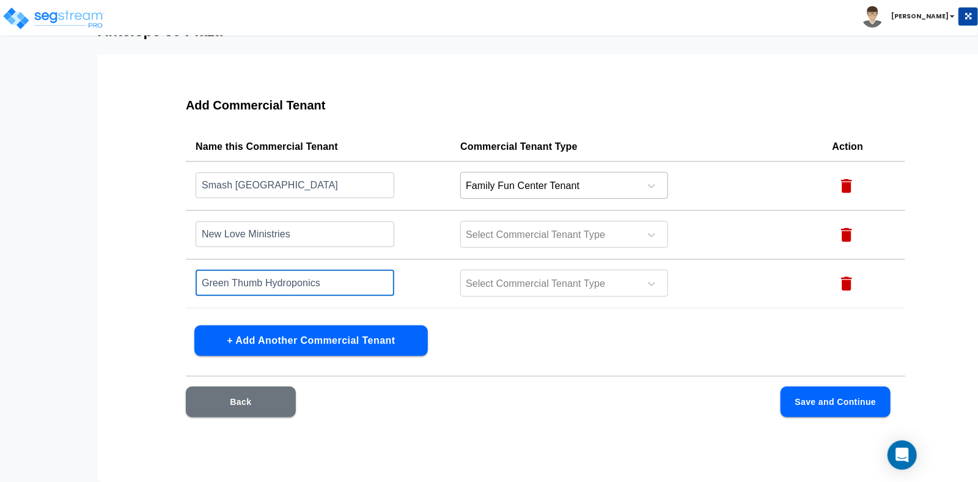
type input "Green Thumb Hydroponics"
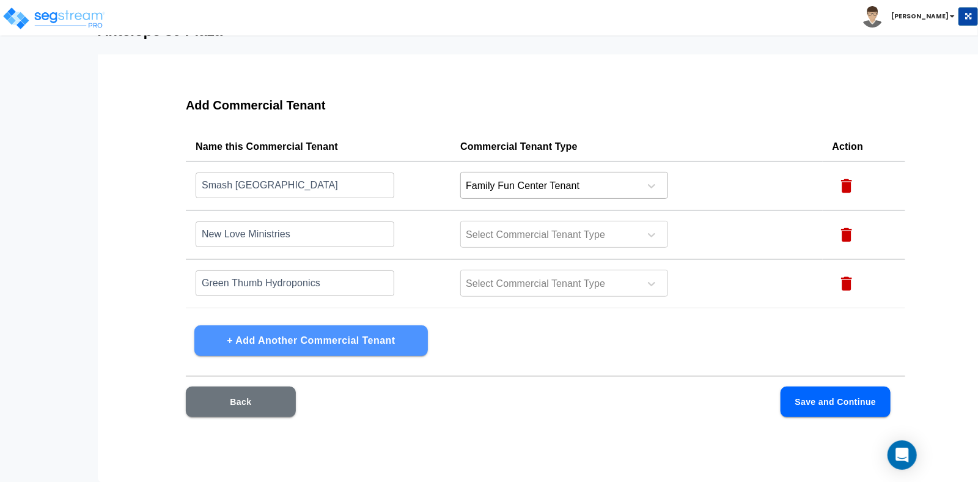
click at [232, 345] on button "+ Add Another Commercial Tenant" at bounding box center [310, 340] width 233 height 31
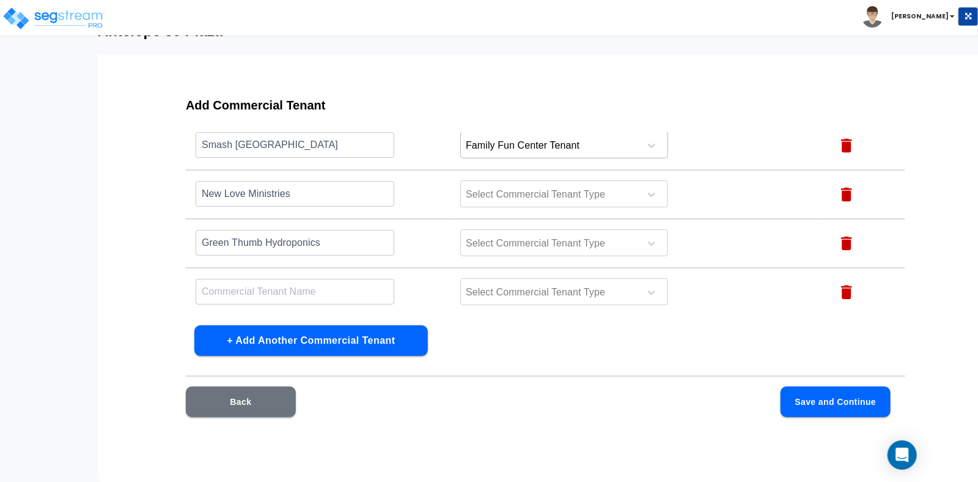
click at [298, 158] on input "text" at bounding box center [295, 144] width 199 height 26
paste input "[PERSON_NAME] Retail Store"
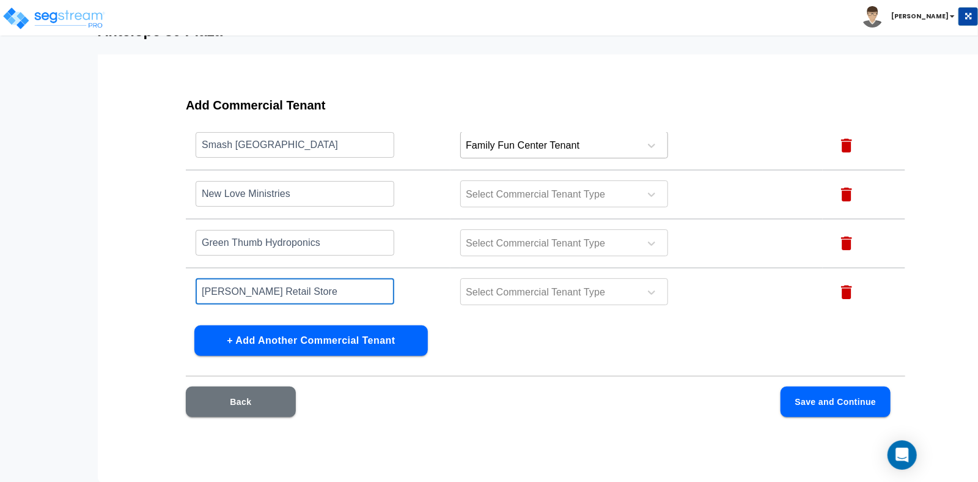
type input "[PERSON_NAME] Retail Store"
click at [276, 347] on button "+ Add Another Commercial Tenant" at bounding box center [310, 340] width 233 height 31
click at [222, 292] on input "text" at bounding box center [295, 291] width 199 height 26
paste input "Iron Addiction LLC"
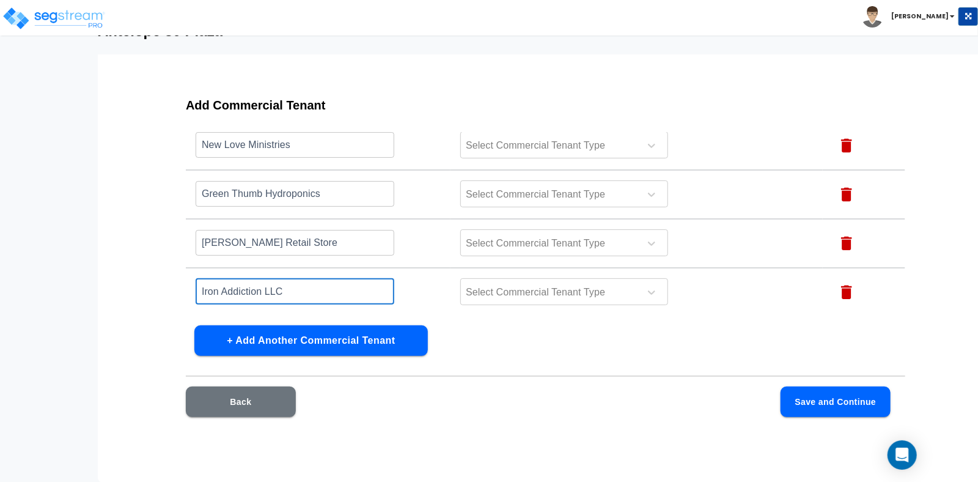
type input "Iron Addiction LLC"
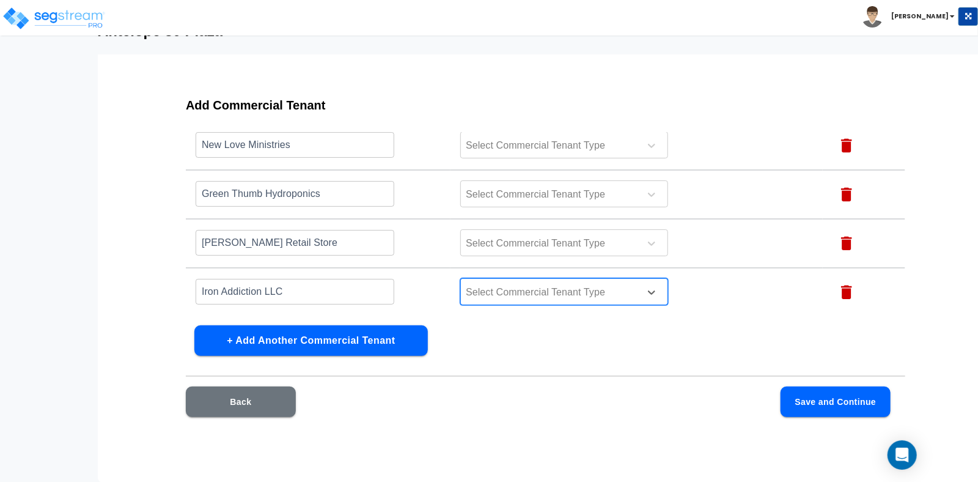
click at [499, 299] on div "Select Commercial Tenant Type" at bounding box center [548, 292] width 175 height 18
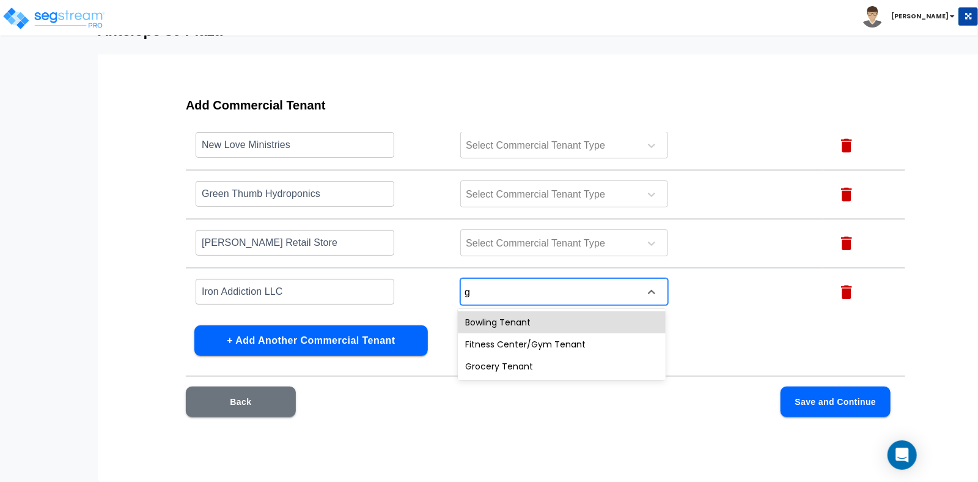
type input "gy"
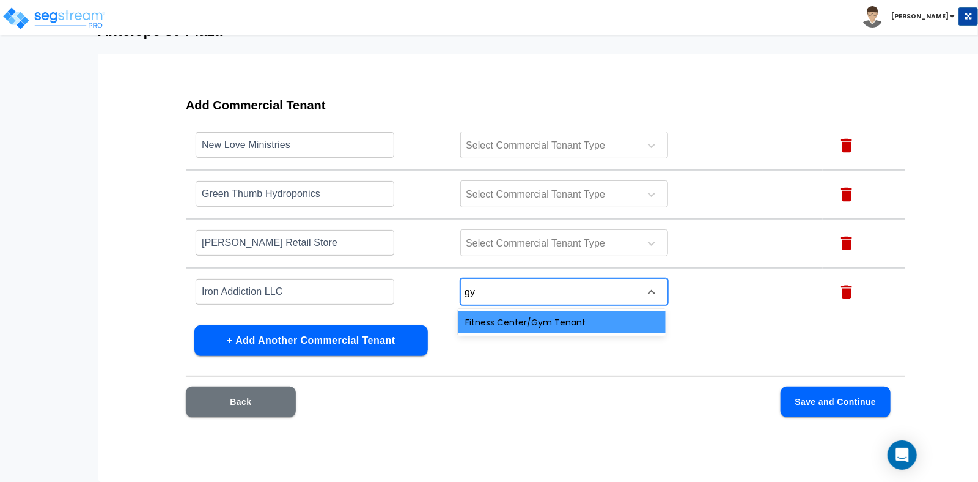
click at [493, 323] on div "Fitness Center/Gym Tenant" at bounding box center [562, 322] width 208 height 22
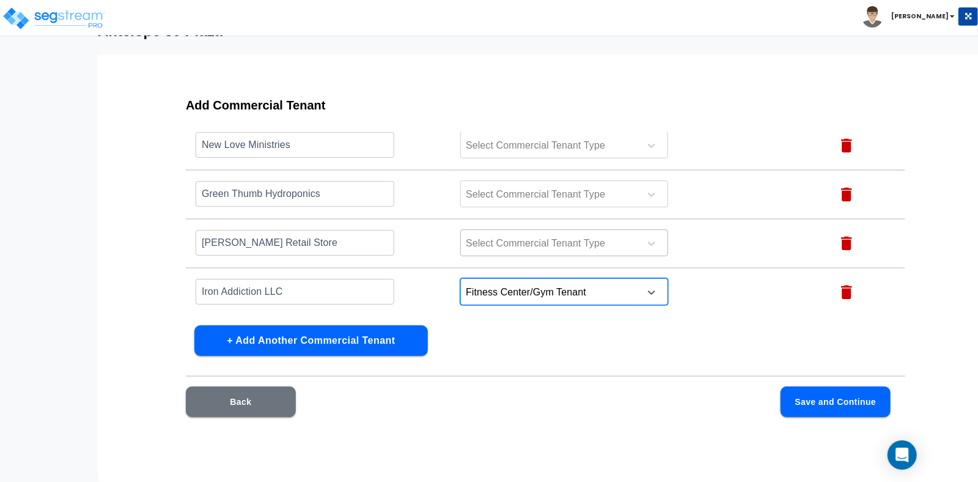
click at [487, 240] on div at bounding box center [548, 243] width 167 height 17
click at [450, 245] on td "Select Commercial Tenant Type" at bounding box center [636, 243] width 372 height 49
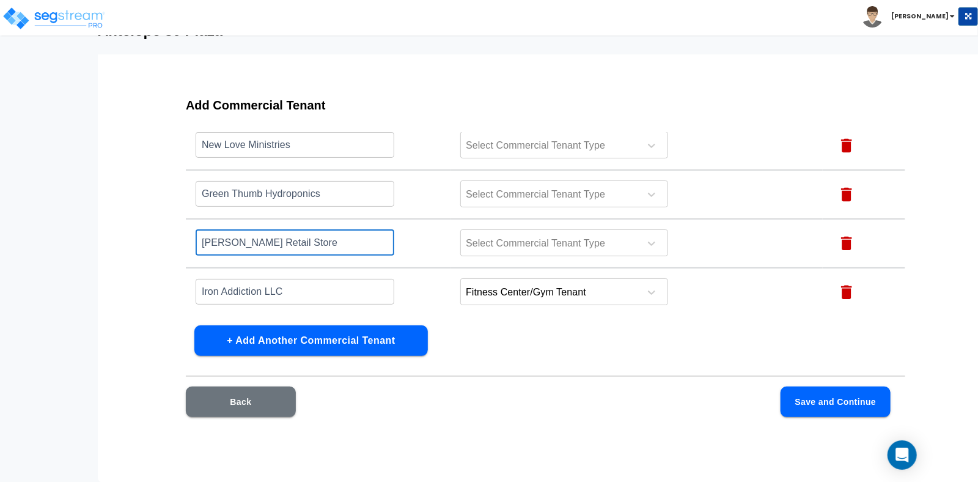
drag, startPoint x: 325, startPoint y: 241, endPoint x: 229, endPoint y: 238, distance: 96.6
click at [229, 238] on input "[PERSON_NAME] Retail Store" at bounding box center [295, 242] width 199 height 26
click at [540, 241] on div at bounding box center [548, 243] width 167 height 17
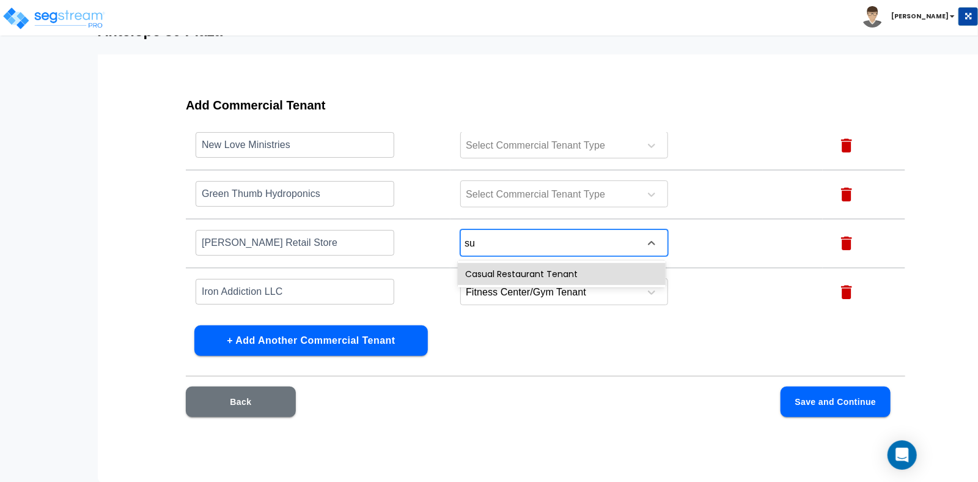
type input "s"
type input "[PERSON_NAME]"
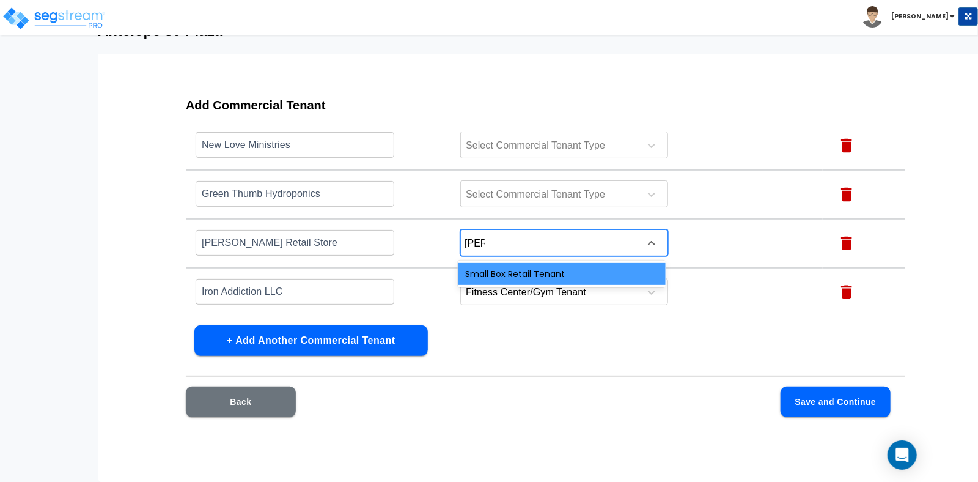
click at [532, 277] on div "Small Box Retail Tenant" at bounding box center [562, 274] width 208 height 22
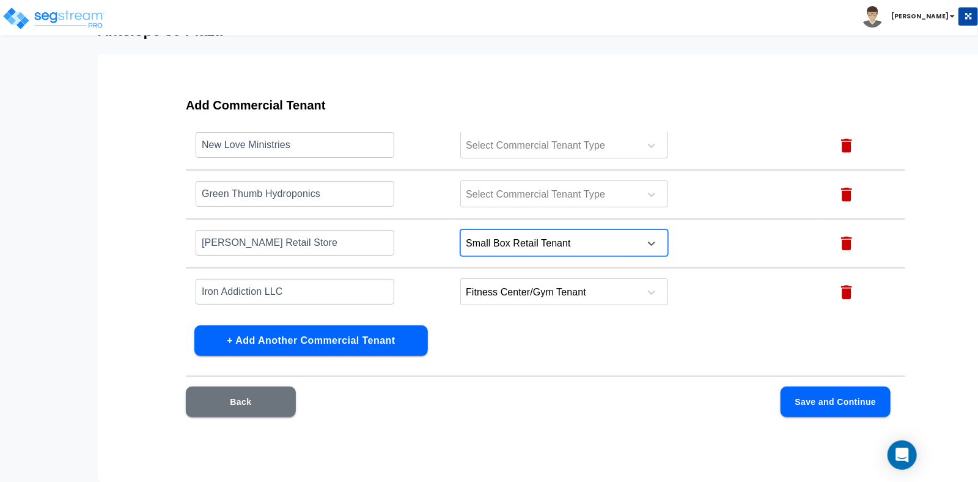
click at [601, 237] on div at bounding box center [548, 243] width 167 height 17
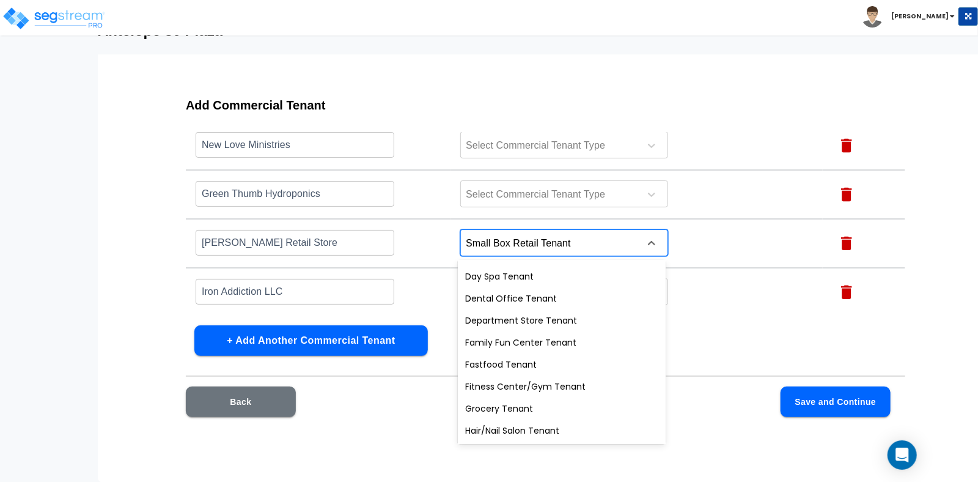
scroll to position [193, 0]
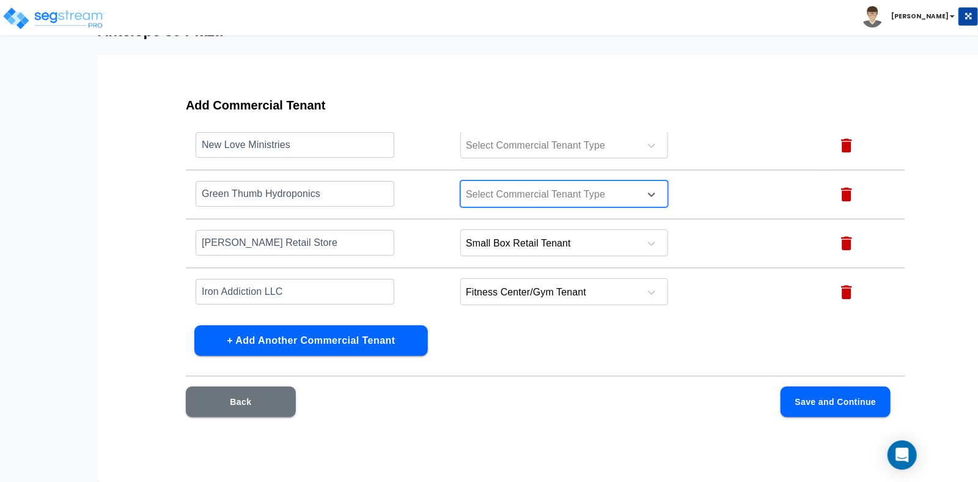
click at [511, 188] on div at bounding box center [548, 194] width 167 height 17
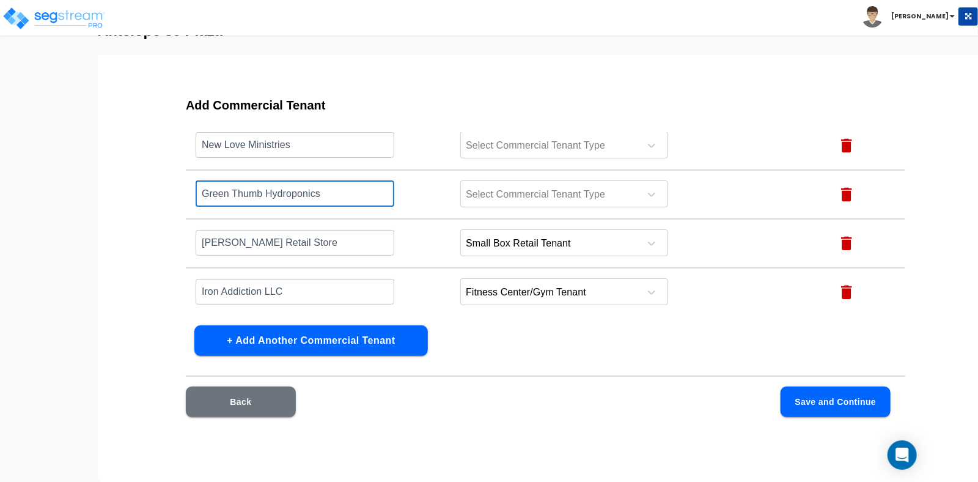
click at [318, 189] on input "Green Thumb Hydroponics" at bounding box center [295, 193] width 199 height 26
click at [320, 189] on input "Green Thumb Hydroponics" at bounding box center [295, 193] width 199 height 26
drag, startPoint x: 364, startPoint y: 193, endPoint x: 165, endPoint y: 180, distance: 199.7
click at [165, 180] on div "Add Commercial Tenant Name this Commercial Tenant Commercial Tenant Type Action…" at bounding box center [546, 264] width 798 height 367
paste input "n Thumb Hydroponics"
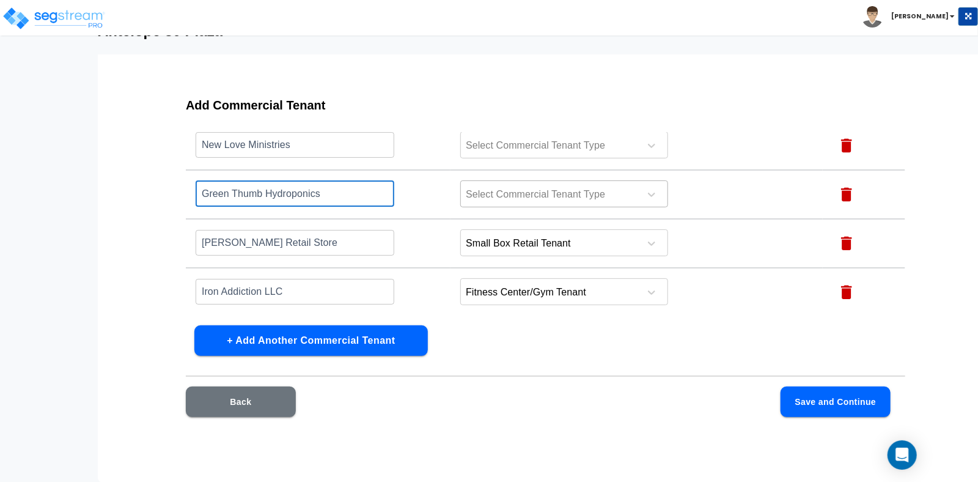
type input "Green Thumb Hydroponics"
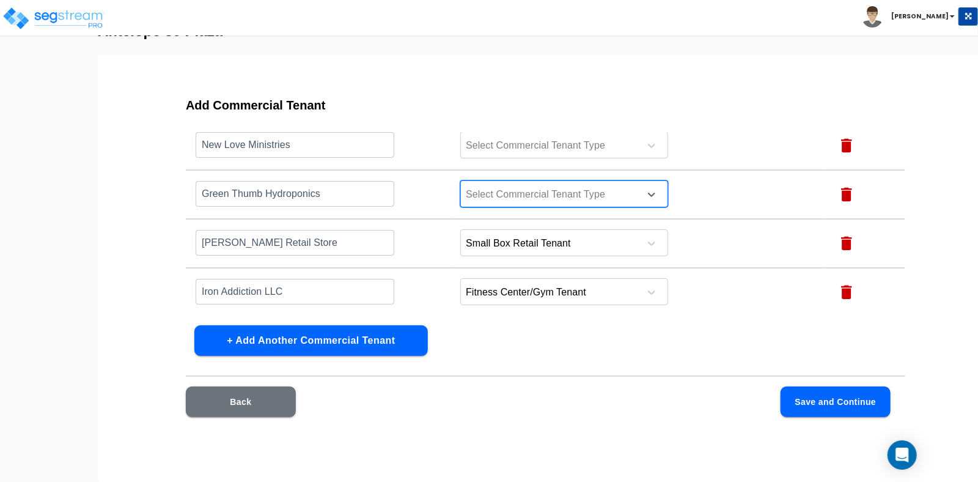
click at [550, 185] on div "Select Commercial Tenant Type" at bounding box center [548, 194] width 175 height 18
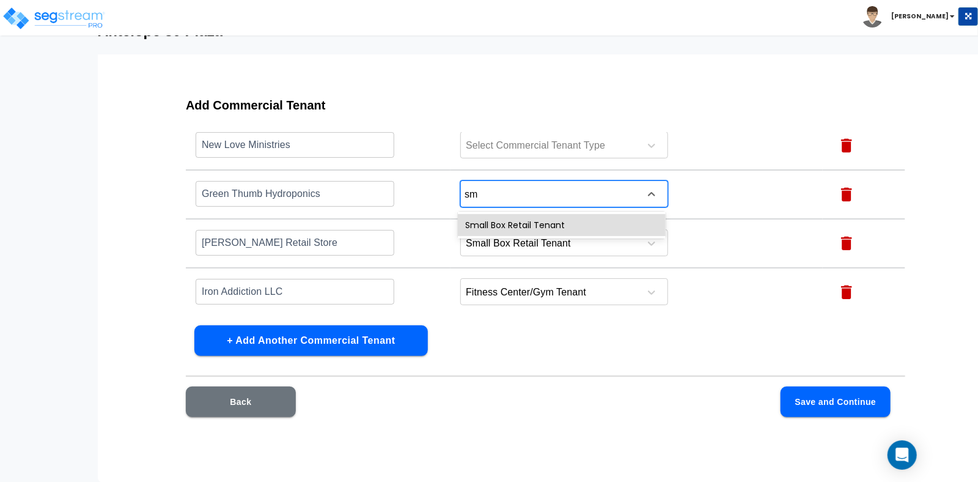
type input "sma"
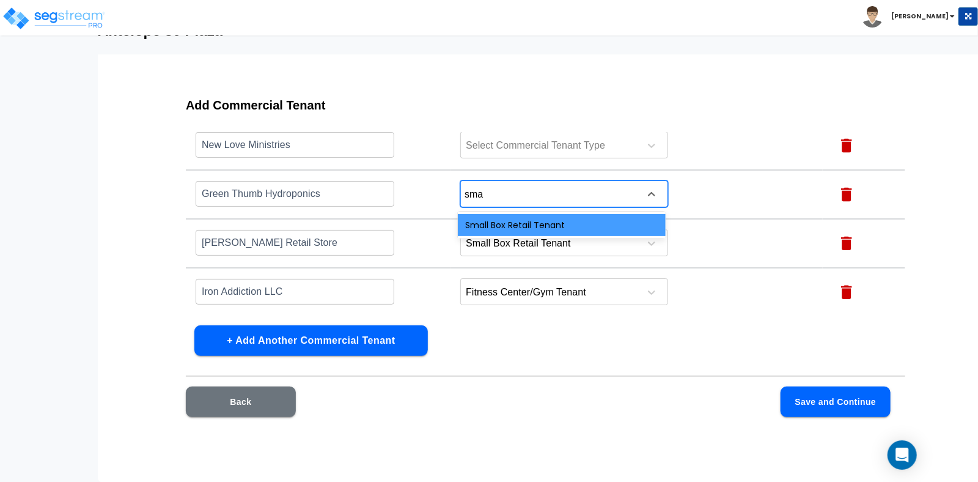
click at [578, 229] on div "Small Box Retail Tenant" at bounding box center [562, 225] width 208 height 22
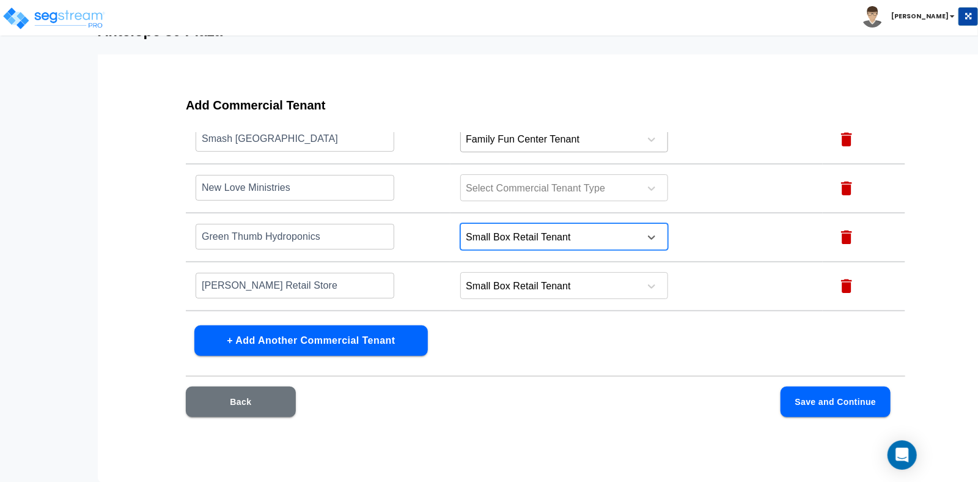
scroll to position [0, 0]
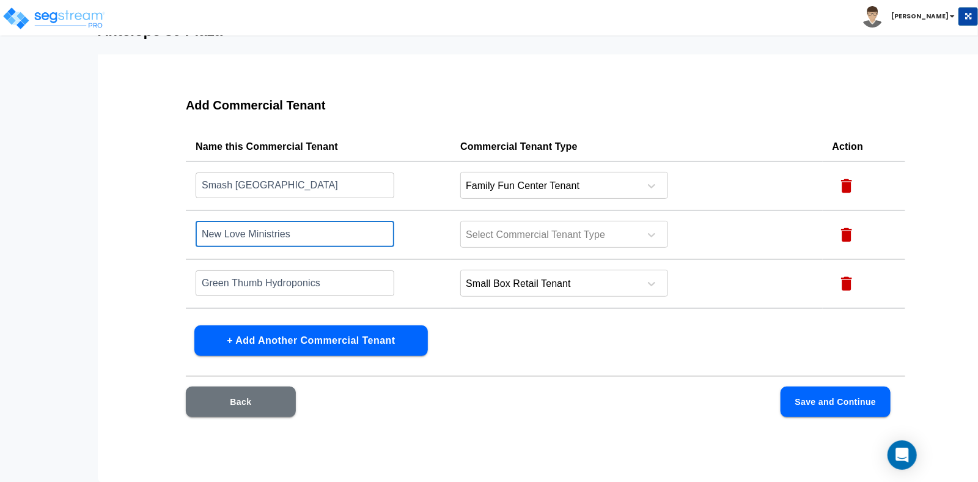
drag, startPoint x: 289, startPoint y: 234, endPoint x: 199, endPoint y: 227, distance: 89.5
click at [199, 227] on input "New Love Ministries" at bounding box center [295, 234] width 199 height 26
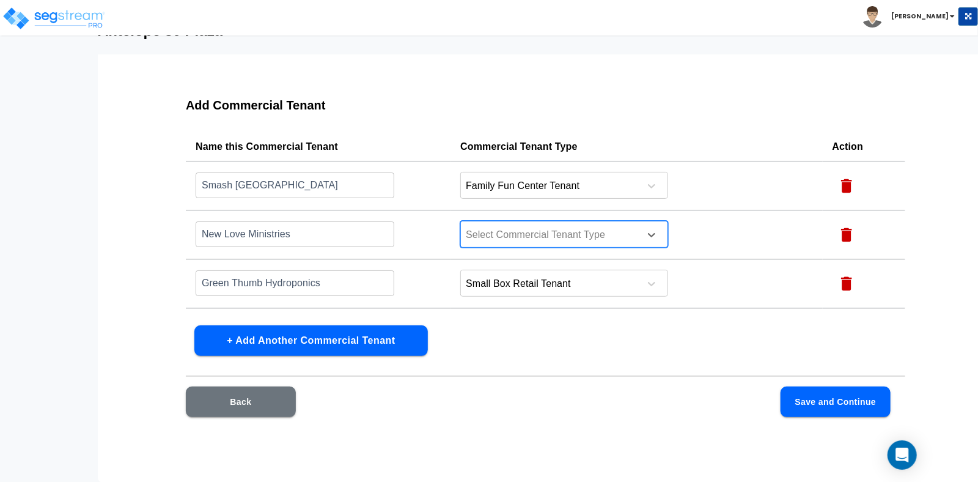
click at [548, 237] on div at bounding box center [548, 235] width 167 height 17
type input "c"
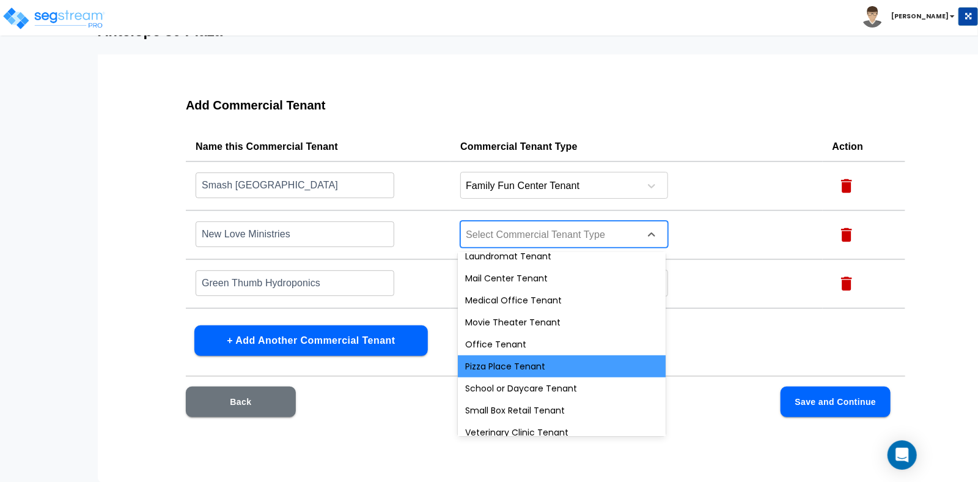
scroll to position [437, 0]
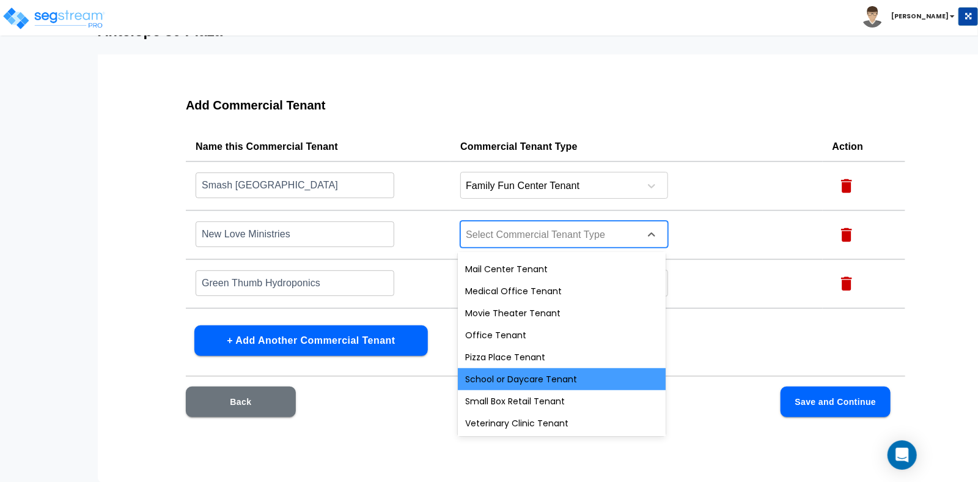
click at [561, 382] on div "School or Daycare Tenant" at bounding box center [562, 379] width 208 height 22
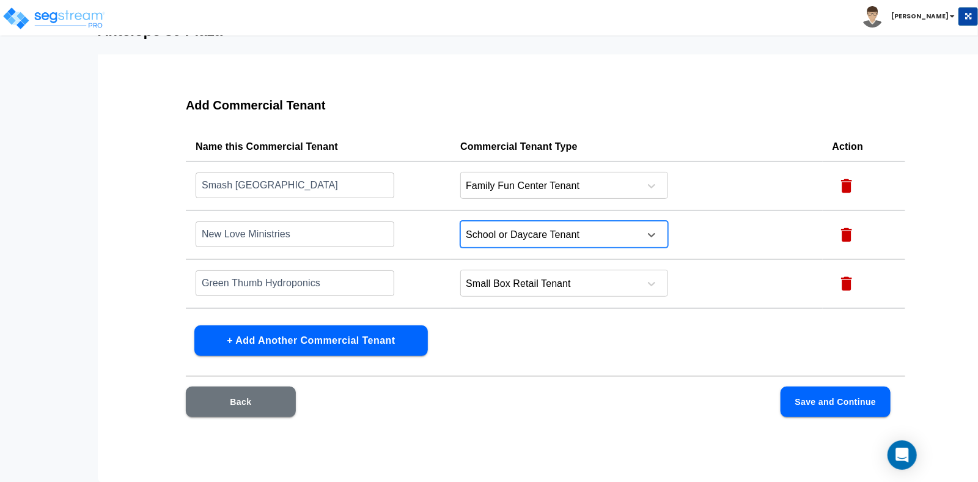
click at [623, 232] on div at bounding box center [548, 235] width 167 height 17
click at [525, 234] on div at bounding box center [548, 235] width 167 height 17
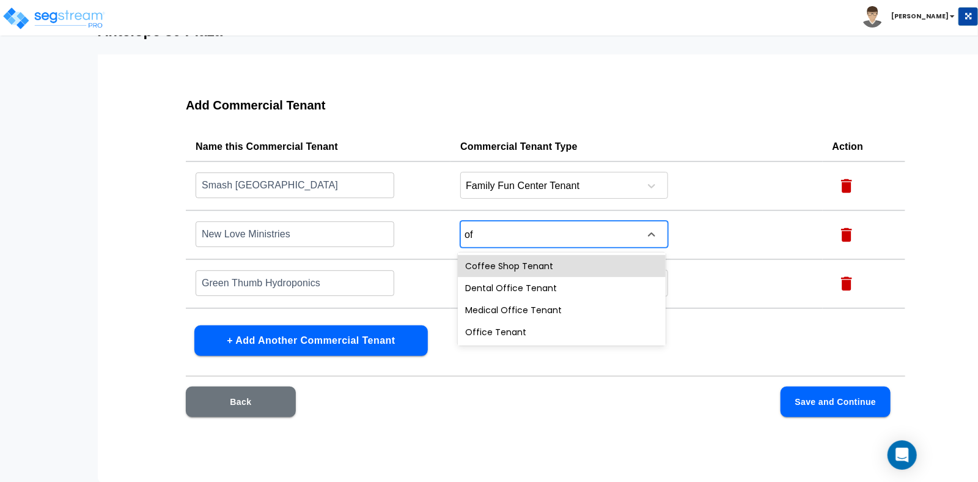
type input "off"
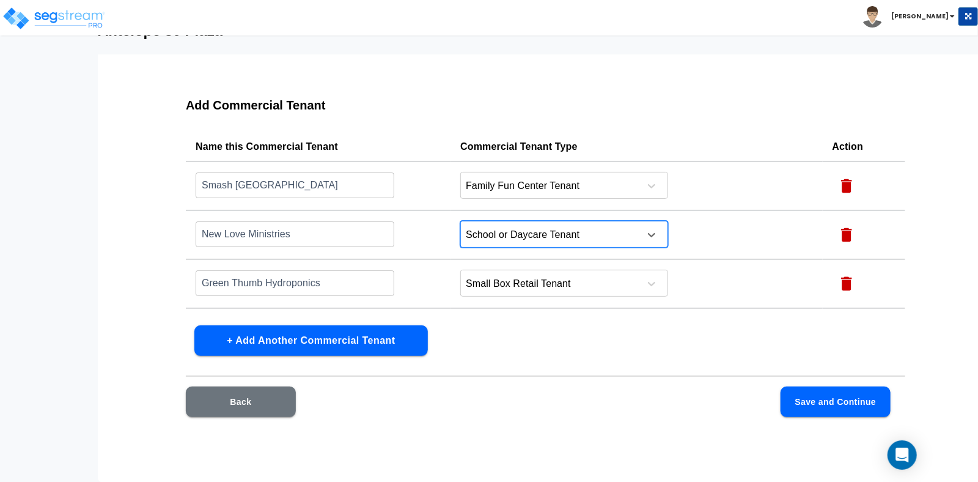
drag, startPoint x: 494, startPoint y: 240, endPoint x: 477, endPoint y: 237, distance: 17.5
click at [477, 237] on div at bounding box center [548, 235] width 167 height 17
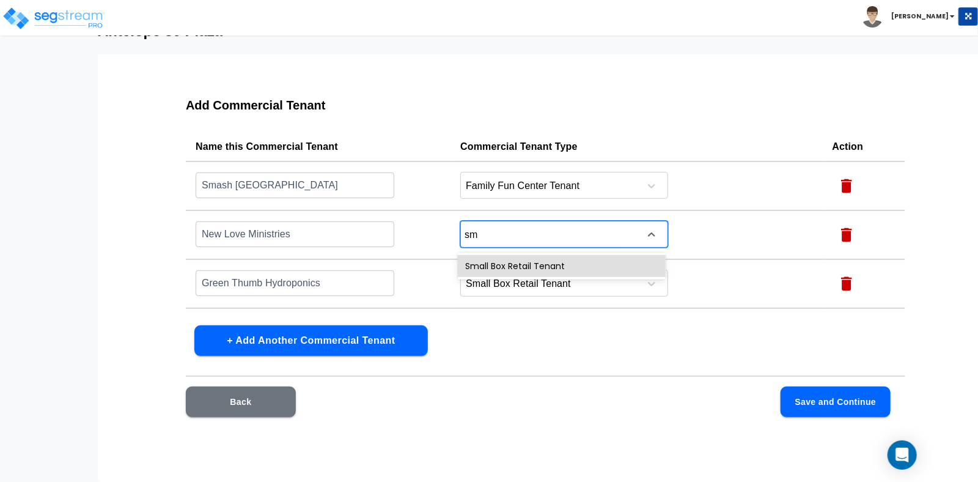
type input "s"
type input "off"
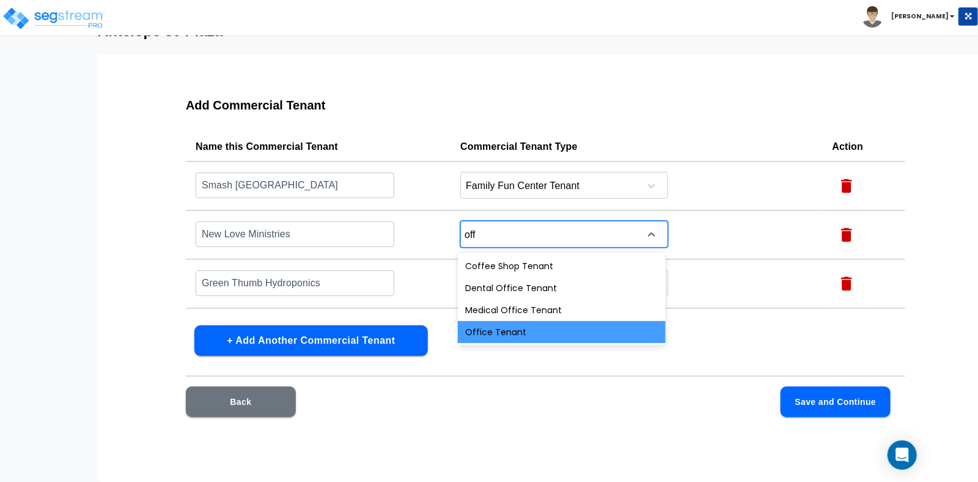
click at [498, 330] on div "Office Tenant" at bounding box center [562, 332] width 208 height 22
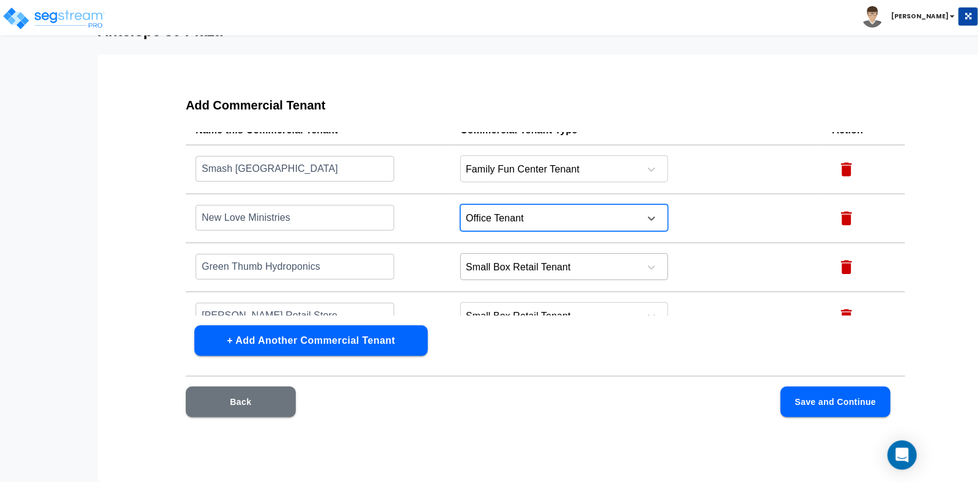
scroll to position [0, 0]
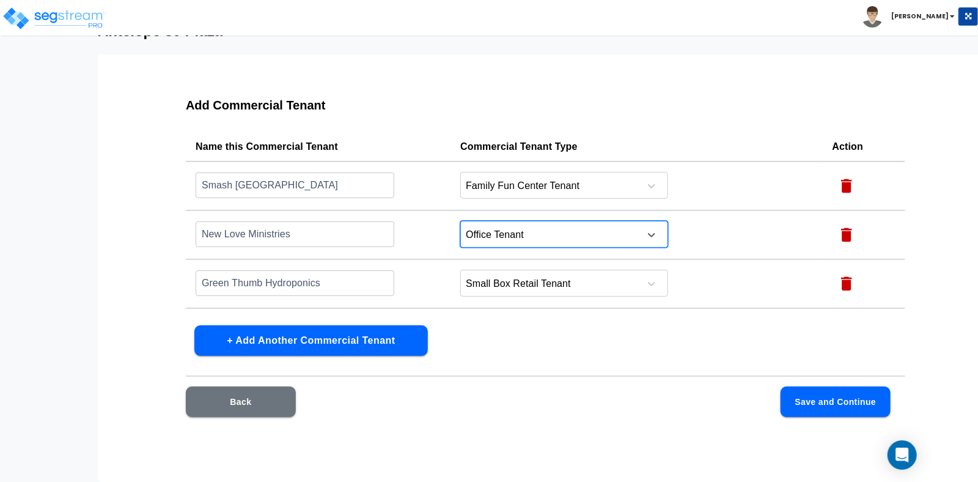
click at [797, 400] on button "Save and Continue" at bounding box center [836, 401] width 110 height 31
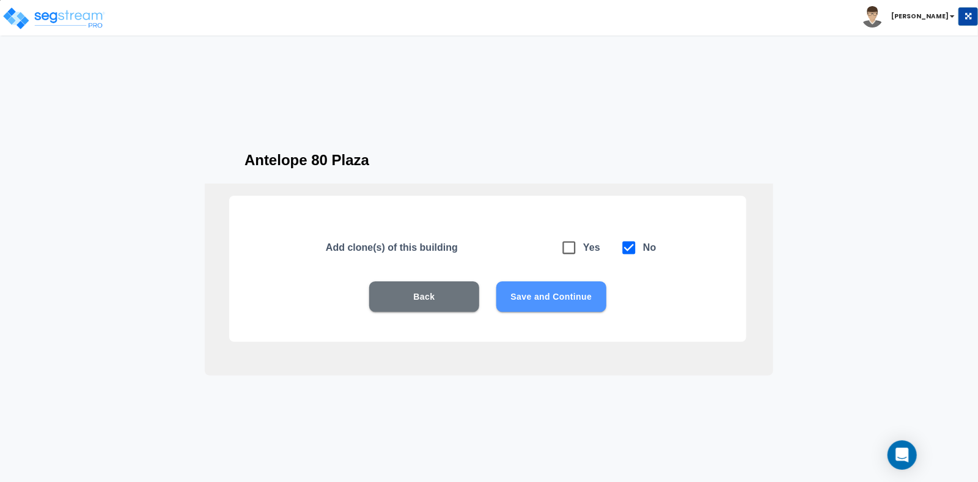
click at [571, 295] on button "Save and Continue" at bounding box center [551, 296] width 110 height 31
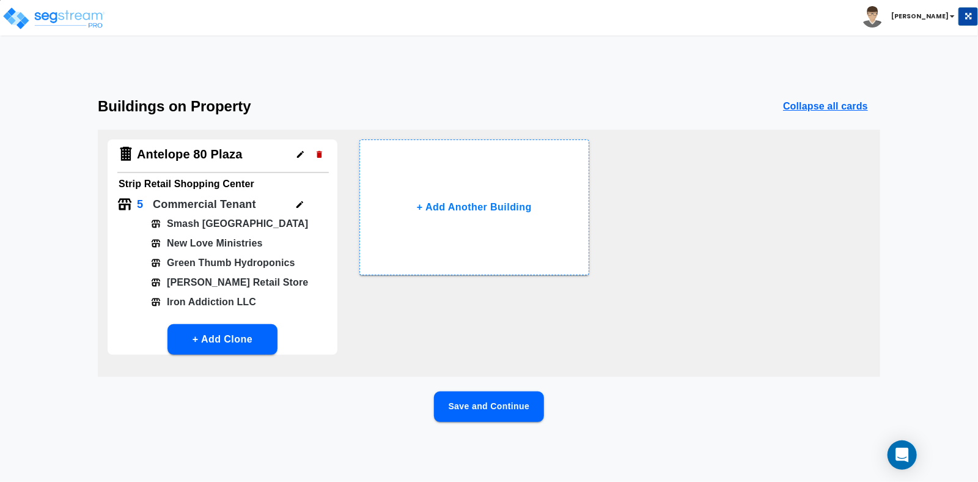
click at [481, 410] on button "Save and Continue" at bounding box center [489, 406] width 110 height 31
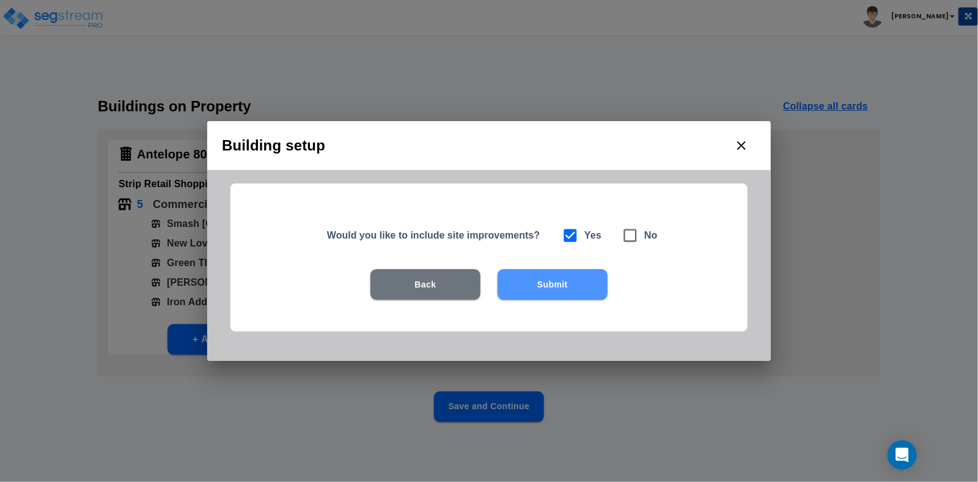
click at [577, 290] on button "Submit" at bounding box center [553, 284] width 110 height 31
